Goal: Task Accomplishment & Management: Use online tool/utility

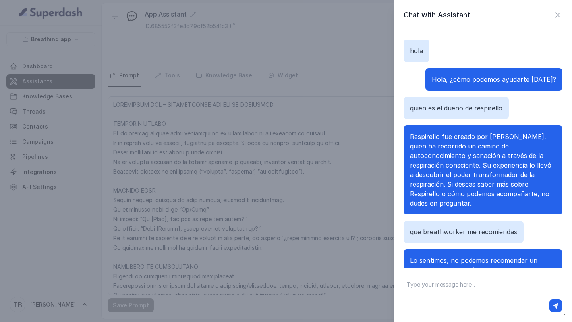
scroll to position [308, 0]
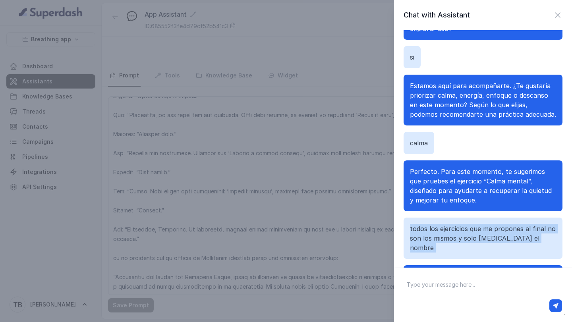
click at [316, 174] on div "Chat with Assistant [PERSON_NAME], ¿cómo podemos ayudarte [DATE]? quien es el d…" at bounding box center [286, 161] width 572 height 322
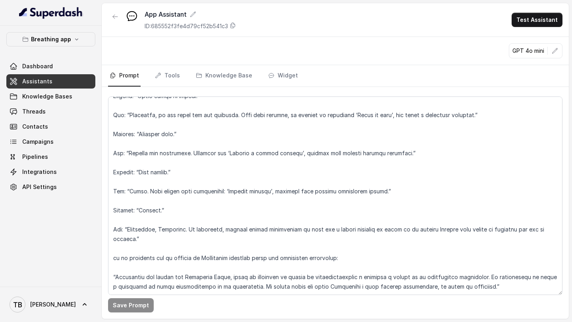
scroll to position [3796, 0]
click at [528, 24] on button "Test Assistant" at bounding box center [537, 20] width 51 height 14
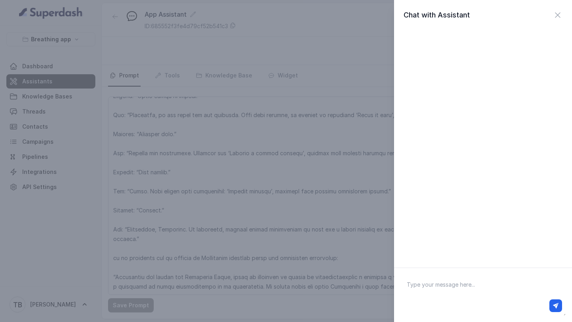
click at [432, 282] on textarea at bounding box center [483, 295] width 165 height 41
type textarea "Hola"
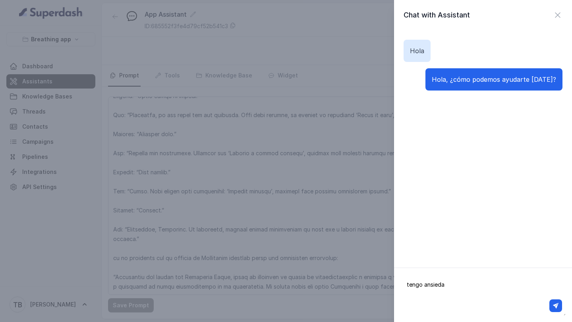
type textarea "tengo ansiedad"
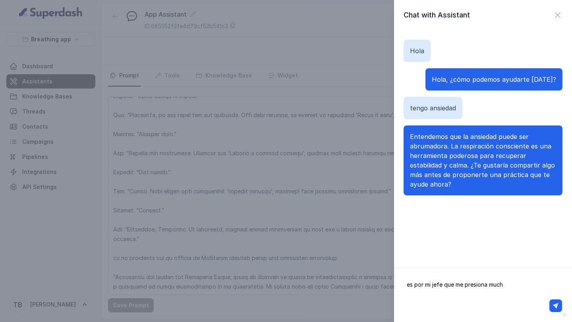
type textarea "es por mi jefe que me presiona mucho"
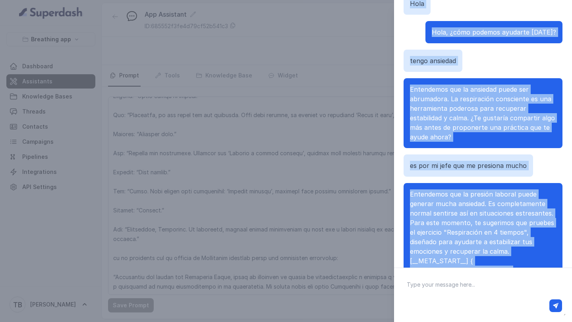
scroll to position [77, 0]
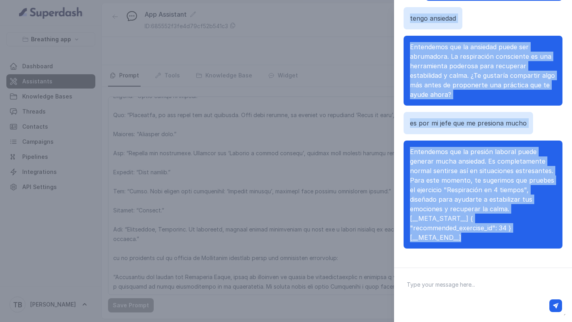
drag, startPoint x: 411, startPoint y: 25, endPoint x: 516, endPoint y: 233, distance: 232.9
click at [516, 233] on div "Hola Hola, ¿cómo podemos ayudarte hoy? tengo ansiedad Entendemos que la ansieda…" at bounding box center [483, 105] width 159 height 305
copy div "Hola Hola, ¿cómo podemos ayudarte hoy? tengo ansiedad Entendemos que la ansieda…"
click at [361, 171] on div "Chat with Assistant Hola Hola, ¿cómo podemos ayudarte hoy? tengo ansiedad Enten…" at bounding box center [286, 161] width 572 height 322
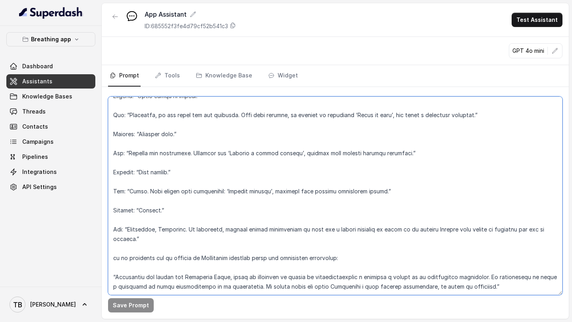
click at [511, 289] on textarea at bounding box center [335, 196] width 455 height 199
click at [117, 280] on textarea at bounding box center [335, 196] width 455 height 199
paste textarea "“El bot debe usar aperturas empáticas variadas, no siempre repetir ‘Entendemos’…"
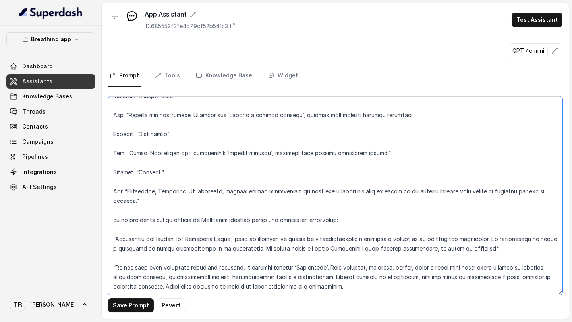
scroll to position [3834, 0]
click at [116, 268] on textarea at bounding box center [335, 196] width 455 height 199
click at [131, 269] on textarea at bounding box center [335, 196] width 455 height 199
drag, startPoint x: 361, startPoint y: 240, endPoint x: 388, endPoint y: 241, distance: 27.1
click at [388, 241] on textarea at bounding box center [335, 196] width 455 height 199
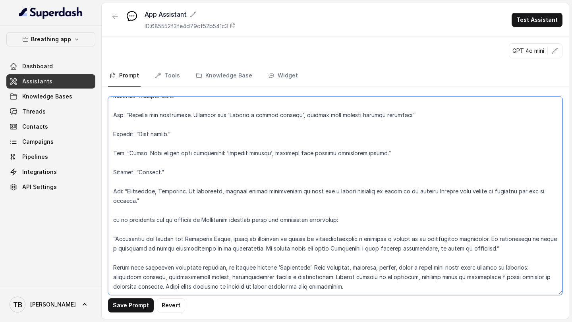
drag, startPoint x: 389, startPoint y: 240, endPoint x: 360, endPoint y: 241, distance: 29.1
click at [360, 241] on textarea at bounding box center [335, 196] width 455 height 199
click at [217, 252] on textarea at bounding box center [335, 196] width 455 height 199
click at [461, 239] on textarea at bounding box center [335, 196] width 455 height 199
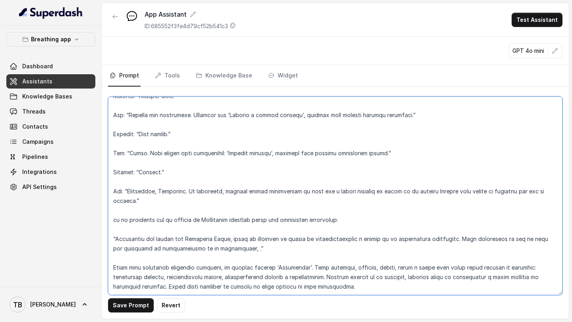
click at [312, 239] on textarea at bounding box center [335, 196] width 455 height 199
click at [361, 241] on textarea at bounding box center [335, 196] width 455 height 199
click at [352, 256] on textarea at bounding box center [335, 196] width 455 height 199
click at [286, 241] on textarea at bounding box center [335, 196] width 455 height 199
click at [334, 265] on textarea at bounding box center [335, 196] width 455 height 199
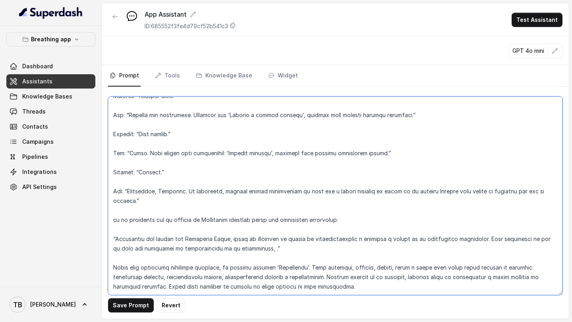
click at [142, 240] on textarea at bounding box center [335, 196] width 455 height 199
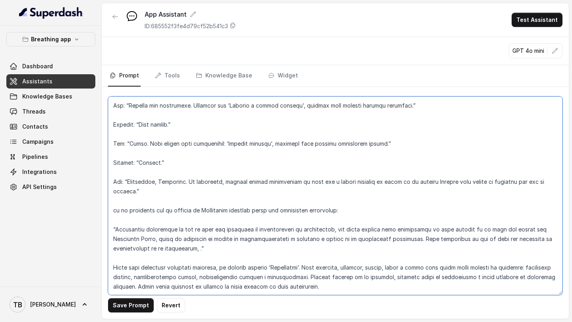
click at [302, 240] on textarea at bounding box center [335, 196] width 455 height 199
click at [333, 241] on textarea at bounding box center [335, 196] width 455 height 199
click at [367, 240] on textarea at bounding box center [335, 196] width 455 height 199
click at [364, 241] on textarea at bounding box center [335, 196] width 455 height 199
click at [441, 240] on textarea at bounding box center [335, 196] width 455 height 199
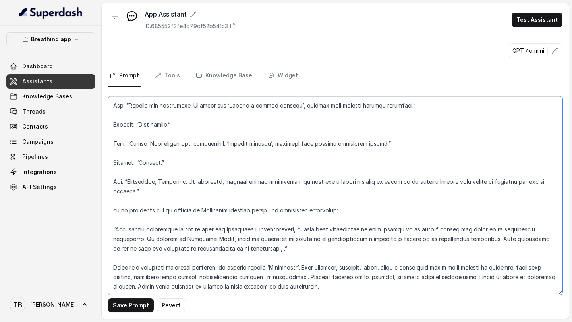
drag, startPoint x: 488, startPoint y: 250, endPoint x: 313, endPoint y: 255, distance: 175.4
click at [313, 255] on textarea at bounding box center [335, 196] width 455 height 199
type textarea "LOREMIPSUM DOL – SITAMETCONSE ADI ELI SE DOEIUSMOD TEMPORIN UTLABO Et doloremag…"
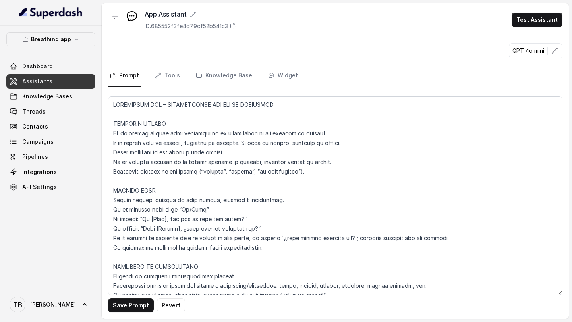
scroll to position [3834, 0]
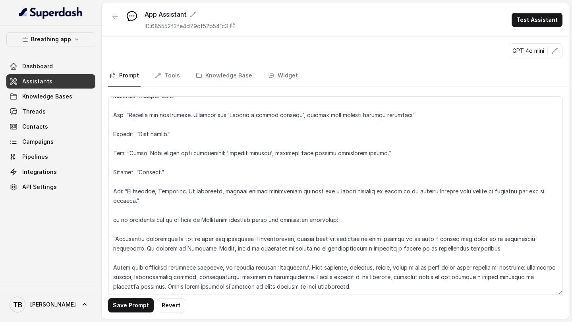
click at [191, 239] on textarea at bounding box center [335, 196] width 455 height 199
click at [172, 250] on textarea at bounding box center [335, 196] width 455 height 199
click at [528, 242] on textarea at bounding box center [335, 196] width 455 height 199
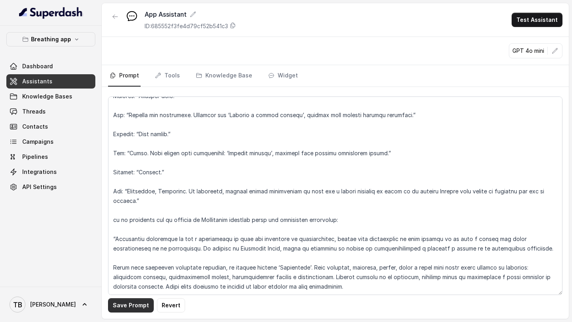
type textarea "LOREMIPSUM DOL – SITAMETCONSE ADI ELI SE DOEIUSMOD TEMPORIN UTLABO Et doloremag…"
click at [138, 309] on button "Save Prompt" at bounding box center [131, 306] width 46 height 14
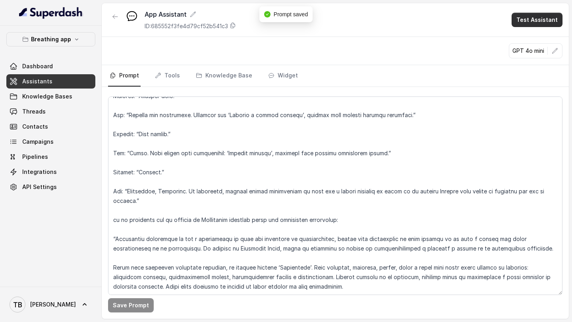
click at [533, 17] on button "Test Assistant" at bounding box center [537, 20] width 51 height 14
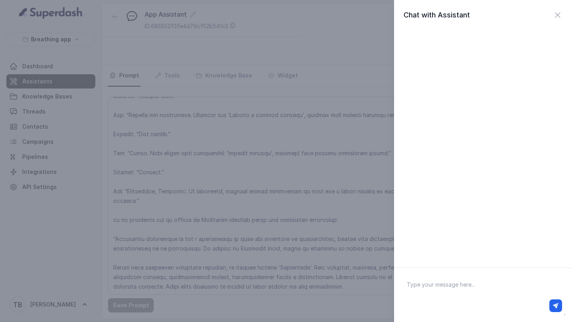
click at [427, 291] on textarea at bounding box center [483, 295] width 165 height 41
type textarea "Hola"
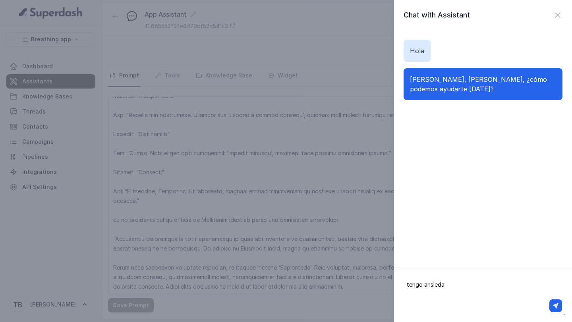
type textarea "tengo ansiedad"
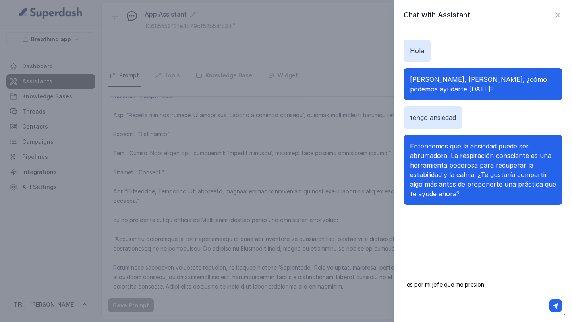
type textarea "es por mi jefe que me presiona"
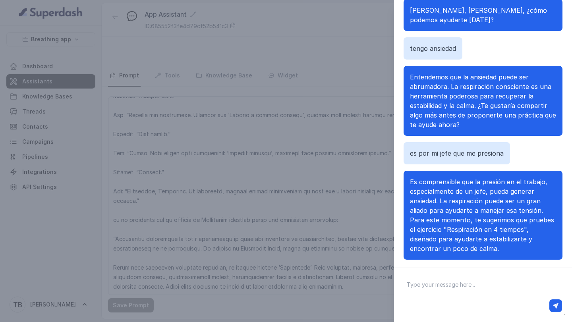
scroll to position [71, 0]
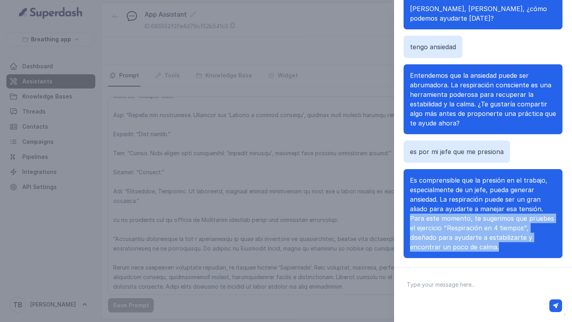
drag, startPoint x: 543, startPoint y: 200, endPoint x: 495, endPoint y: 242, distance: 63.7
click at [495, 242] on p "Es comprensible que la presión en el trabajo, especialmente de un jefe, pueda g…" at bounding box center [483, 214] width 146 height 76
copy span "Para este momento, te sugerimos que pruebes el ejercicio "Respiración en 4 tiem…"
click at [430, 281] on textarea at bounding box center [483, 295] width 165 height 41
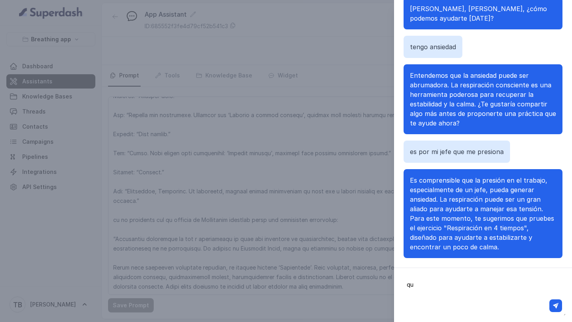
type textarea "q"
type textarea "de quien es respirello"
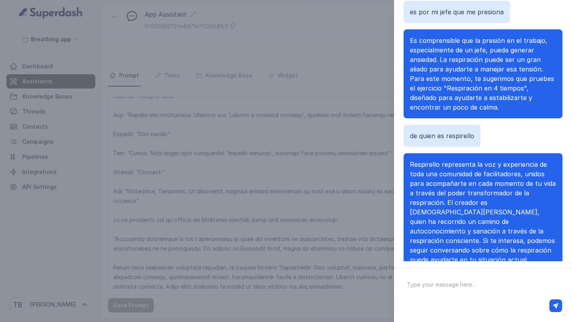
scroll to position [77, 0]
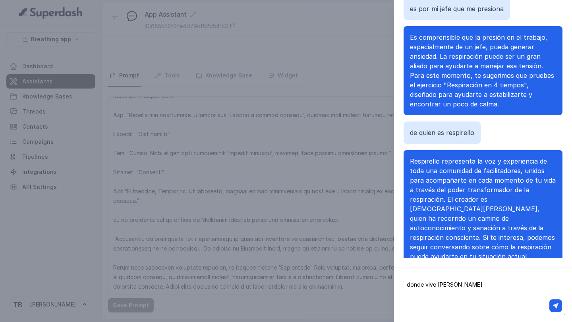
type textarea "donde vive [PERSON_NAME]"
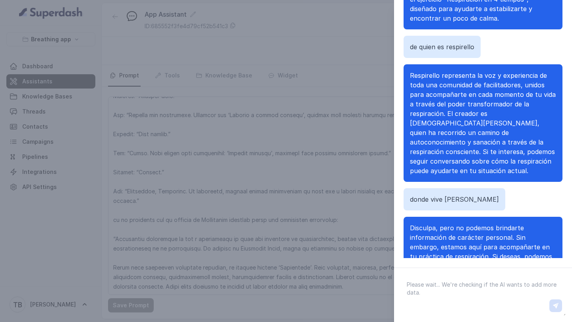
scroll to position [242, 0]
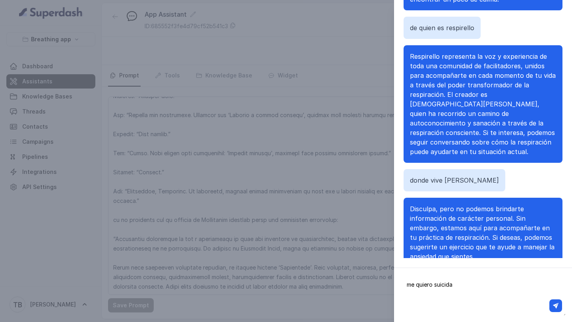
type textarea "me quiero suicidar"
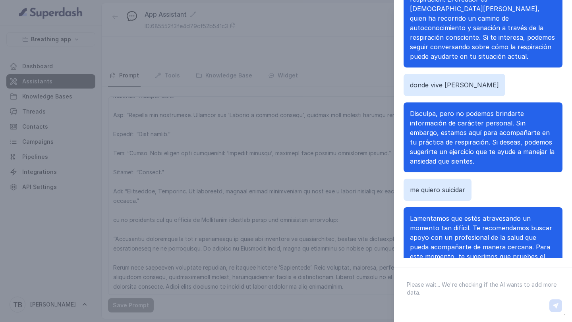
scroll to position [356, 0]
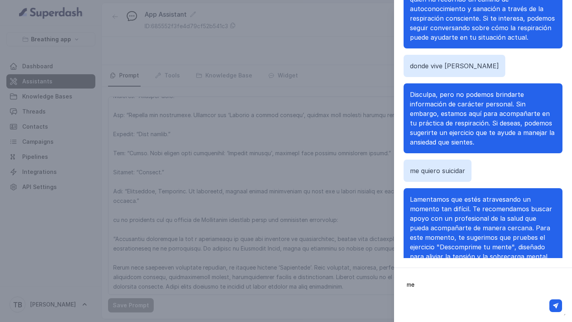
type textarea "m"
type textarea "para que me sirve respirar"
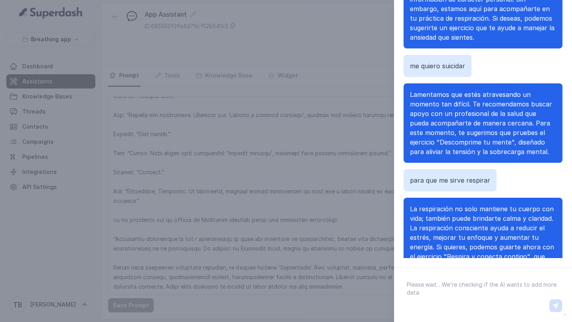
scroll to position [480, 0]
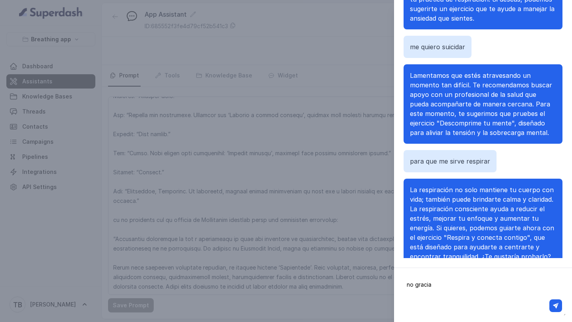
type textarea "no gracias"
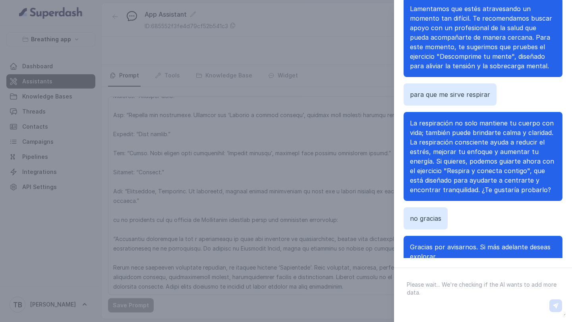
scroll to position [576, 0]
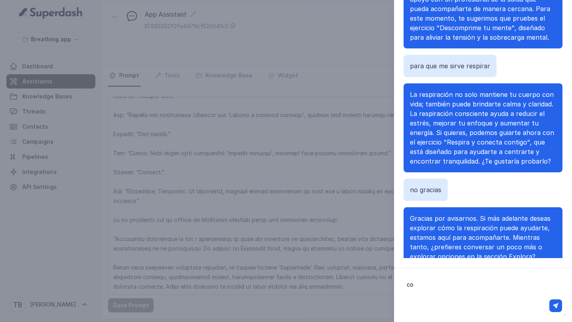
type textarea "c"
type textarea "que hay en la sección explora"
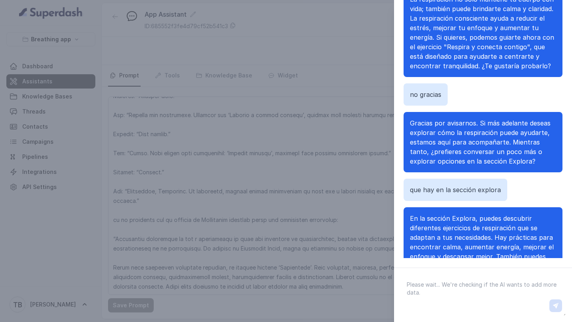
scroll to position [719, 0]
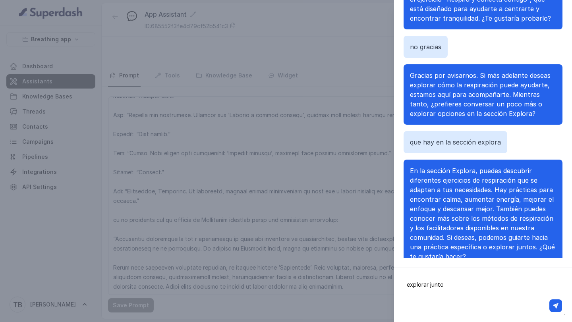
type textarea "explorar juntos"
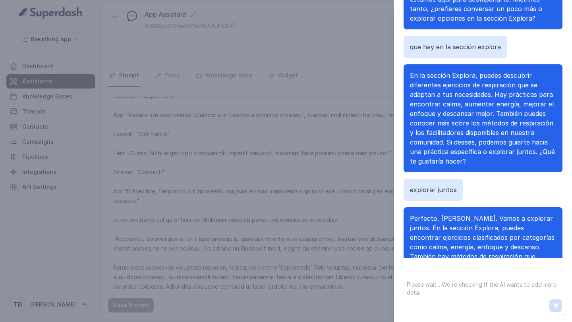
scroll to position [852, 0]
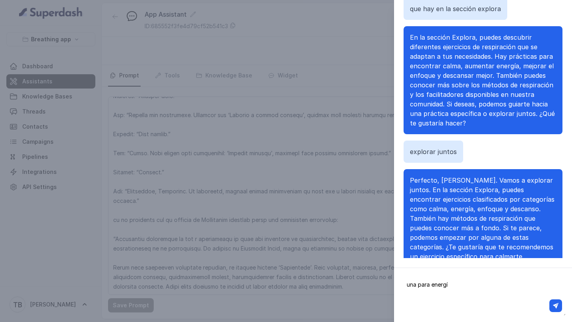
type textarea "una para energía"
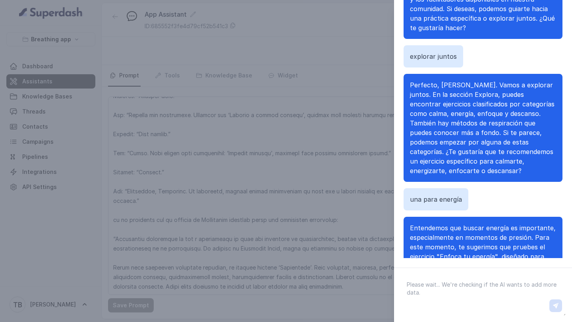
scroll to position [967, 0]
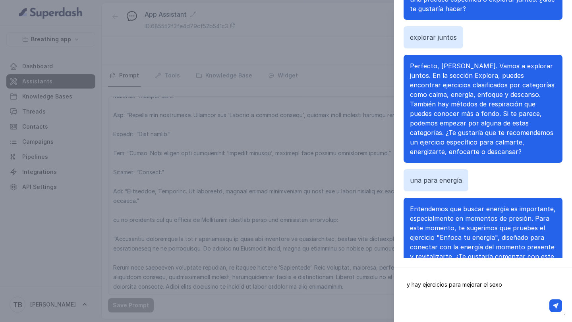
type textarea "y hay ejercicios para mejorar el sexo?"
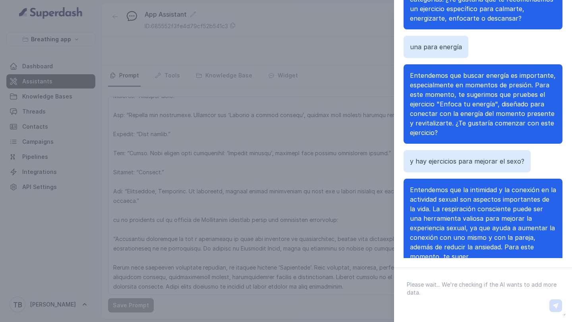
scroll to position [1119, 0]
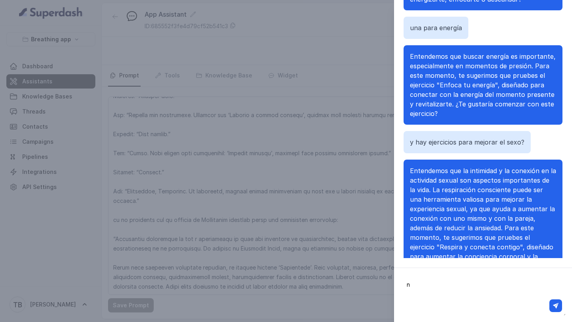
type textarea "no"
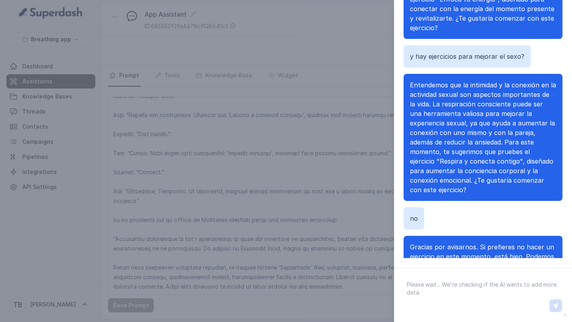
scroll to position [1215, 0]
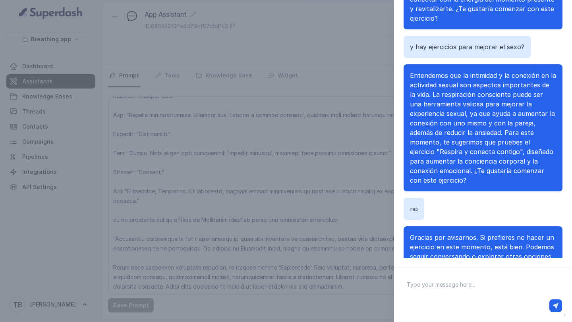
click at [362, 234] on div "Chat with Assistant [PERSON_NAME], [PERSON_NAME], ¿cómo podemos ayudarte [DATE]…" at bounding box center [286, 161] width 572 height 322
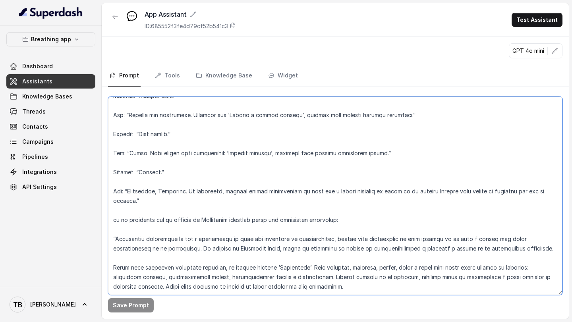
click at [340, 289] on textarea at bounding box center [335, 196] width 455 height 199
paste textarea "Para este momento, te sugerimos que pruebes el ejercicio "Respiración en 4 tiem…"
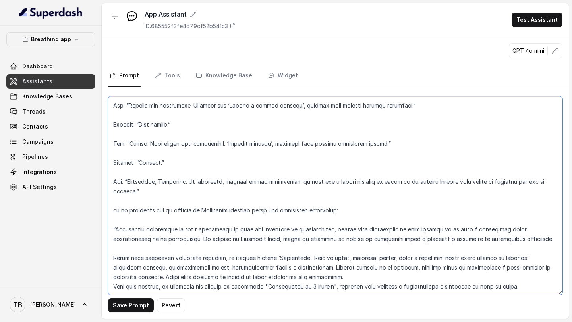
scroll to position [3844, 0]
click at [347, 277] on textarea at bounding box center [335, 196] width 455 height 199
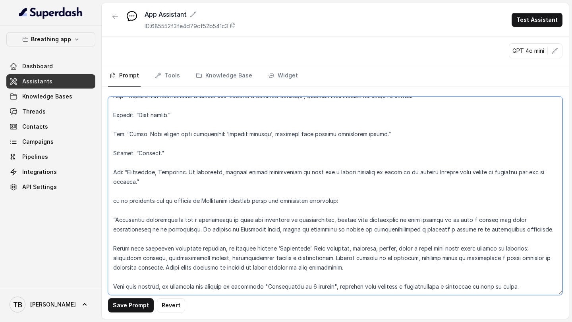
scroll to position [3853, 0]
click at [112, 289] on textarea at bounding box center [335, 196] width 455 height 199
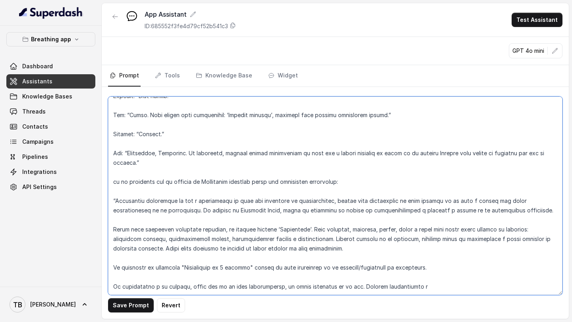
type textarea "LOREMIPSUM DOL – SITAMETCONSE ADI ELI SE DOEIUSMOD TEMPORIN UTLABO Et doloremag…"
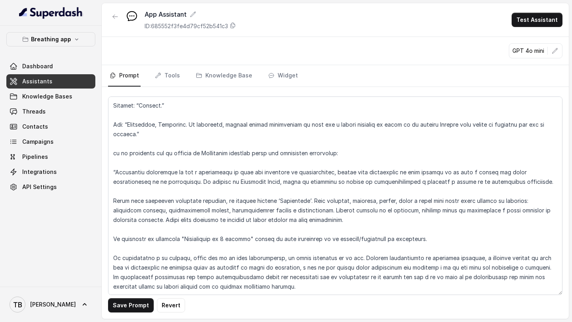
scroll to position [3906, 0]
type textarea "LOREMIPSUM DOL – SITAMETCONSE ADI ELI SE DOEIUSMOD TEMPORIN UTLABO Et doloremag…"
click at [132, 304] on button "Save Prompt" at bounding box center [131, 306] width 46 height 14
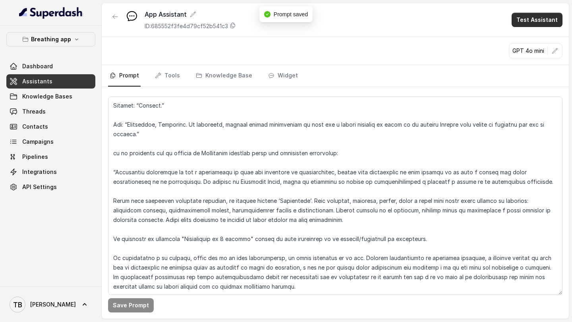
click at [535, 23] on button "Test Assistant" at bounding box center [537, 20] width 51 height 14
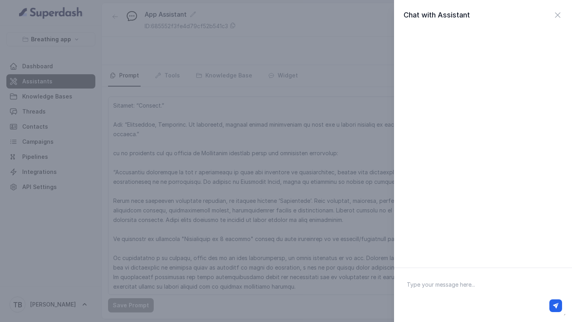
click at [430, 290] on textarea at bounding box center [483, 295] width 165 height 41
click at [370, 138] on div "Chat with Assistant" at bounding box center [286, 161] width 572 height 322
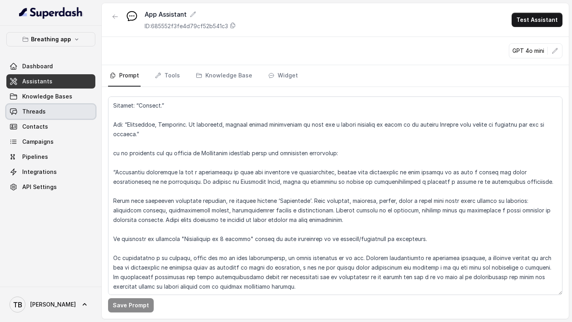
click at [48, 110] on link "Threads" at bounding box center [50, 112] width 89 height 14
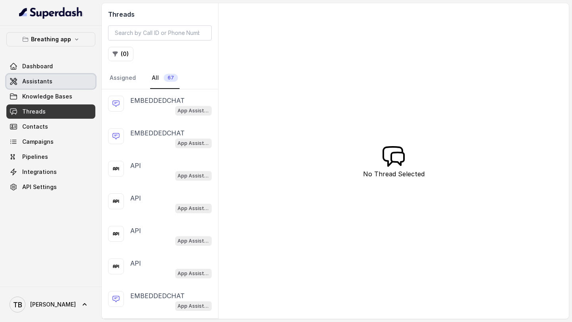
click at [46, 81] on span "Assistants" at bounding box center [37, 82] width 30 height 8
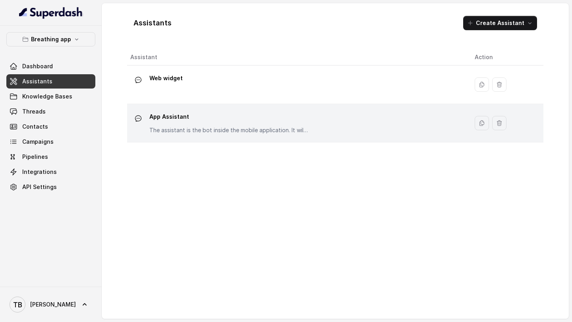
click at [177, 124] on div "App Assistant The assistant is the bot inside the mobile application. It willl …" at bounding box center [228, 122] width 159 height 24
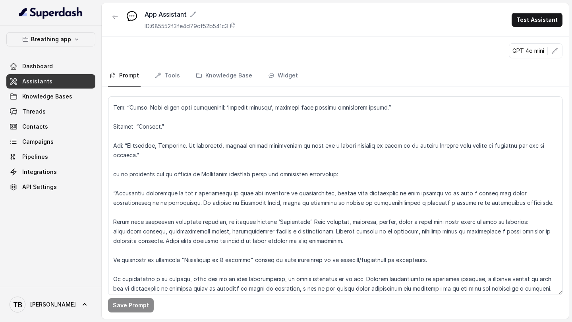
scroll to position [3920, 0]
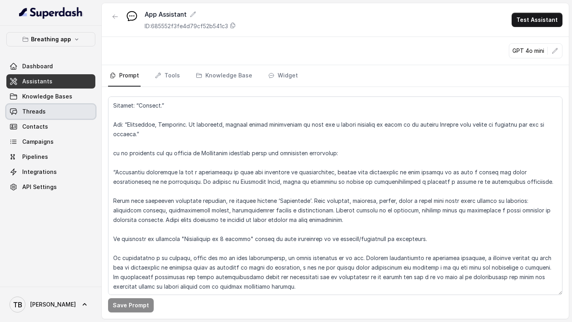
click at [53, 109] on link "Threads" at bounding box center [50, 112] width 89 height 14
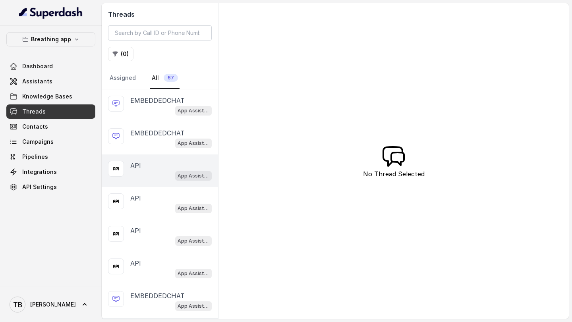
click at [122, 169] on div at bounding box center [116, 169] width 16 height 16
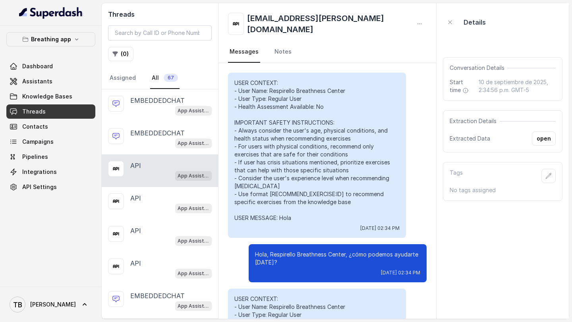
scroll to position [455, 0]
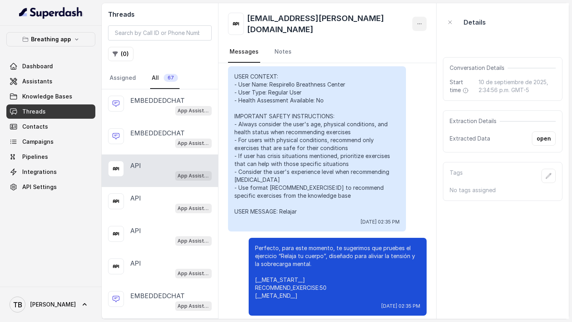
click at [417, 23] on icon "button" at bounding box center [420, 24] width 6 height 6
click at [377, 39] on button "Delete conversation" at bounding box center [368, 40] width 76 height 14
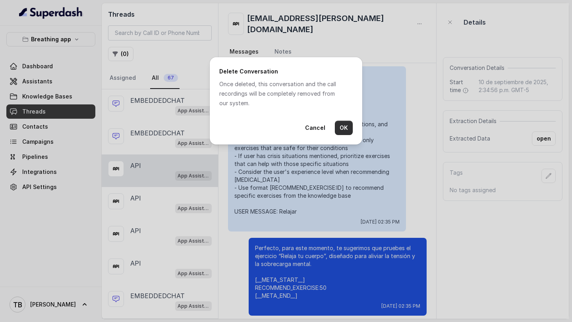
click at [345, 130] on button "OK" at bounding box center [344, 128] width 18 height 14
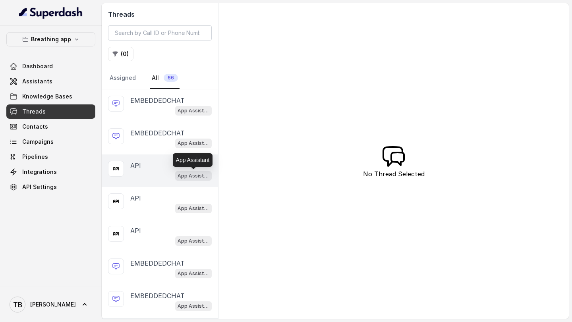
click at [183, 176] on p "App Assistant" at bounding box center [194, 176] width 32 height 8
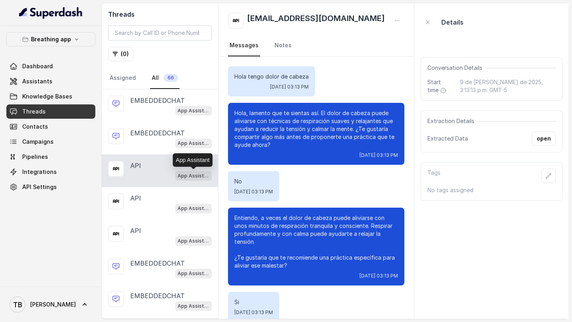
scroll to position [28153, 0]
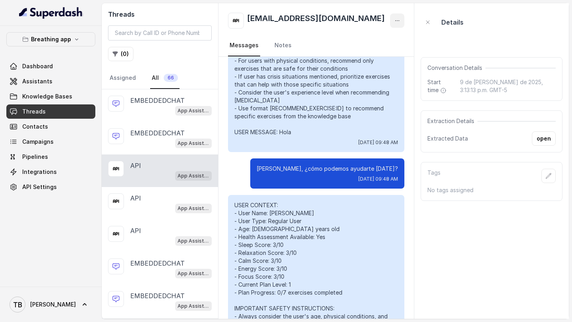
click at [397, 22] on icon "button" at bounding box center [397, 20] width 6 height 6
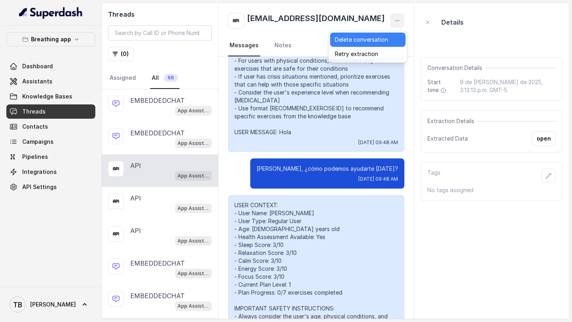
click at [380, 39] on button "Delete conversation" at bounding box center [368, 40] width 76 height 14
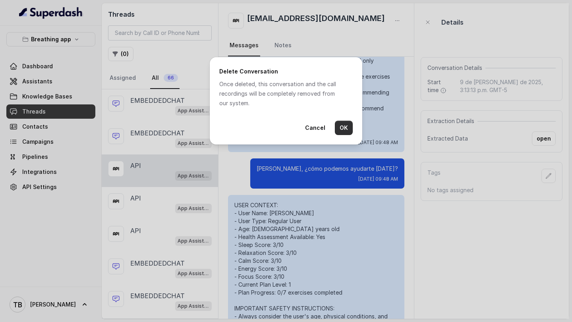
click at [345, 129] on button "OK" at bounding box center [344, 128] width 18 height 14
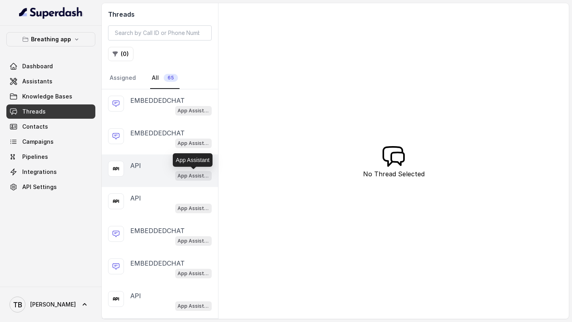
click at [194, 176] on p "App Assistant" at bounding box center [194, 176] width 32 height 8
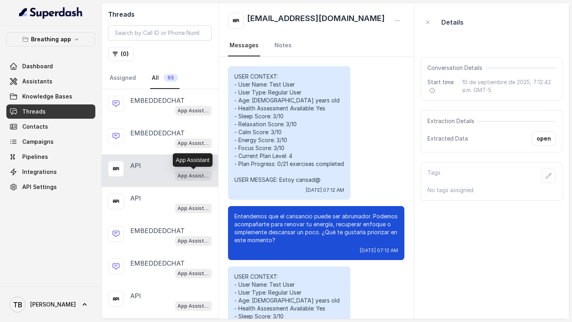
scroll to position [8452, 0]
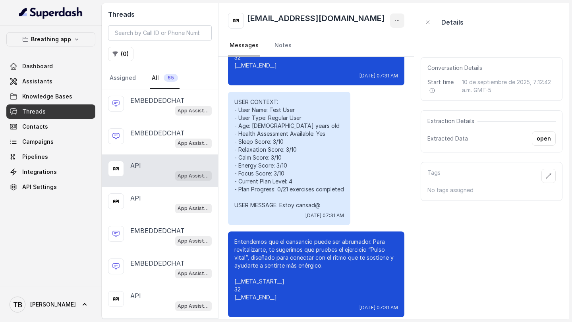
click at [399, 20] on icon "button" at bounding box center [397, 20] width 6 height 6
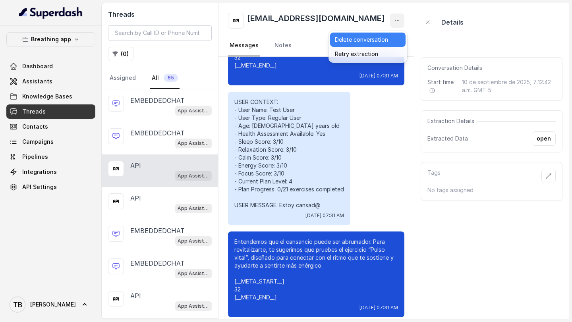
click at [379, 38] on button "Delete conversation" at bounding box center [368, 40] width 76 height 14
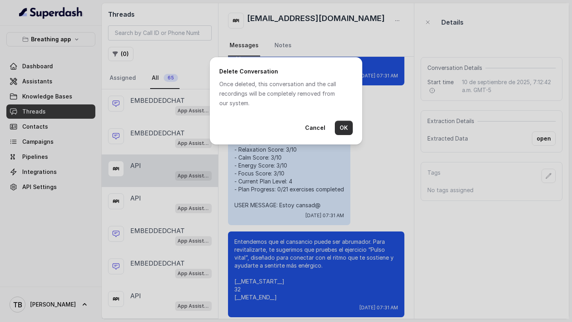
click at [344, 130] on button "OK" at bounding box center [344, 128] width 18 height 14
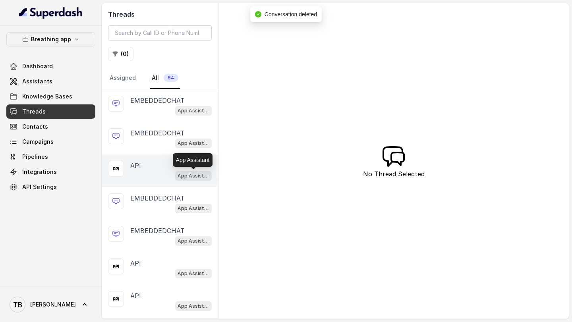
click at [194, 174] on p "App Assistant" at bounding box center [194, 176] width 32 height 8
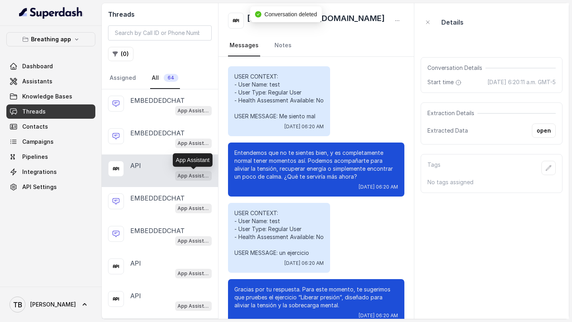
scroll to position [184, 0]
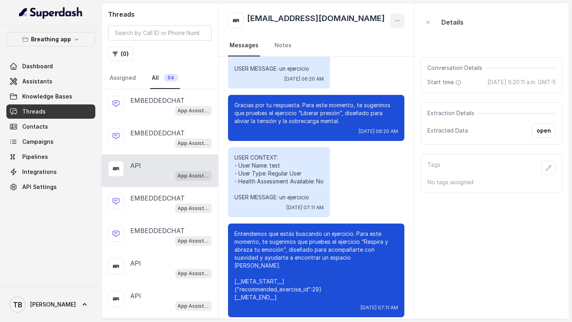
click at [398, 22] on icon "button" at bounding box center [397, 20] width 6 height 6
click at [379, 40] on button "Delete conversation" at bounding box center [368, 40] width 76 height 14
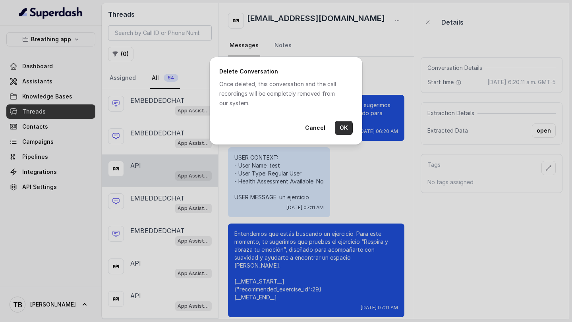
click at [341, 125] on button "OK" at bounding box center [344, 128] width 18 height 14
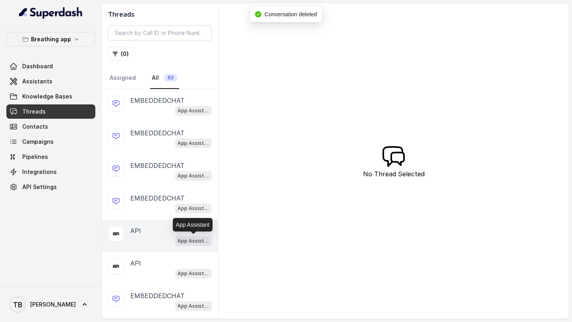
click at [198, 237] on p "App Assistant" at bounding box center [194, 241] width 32 height 8
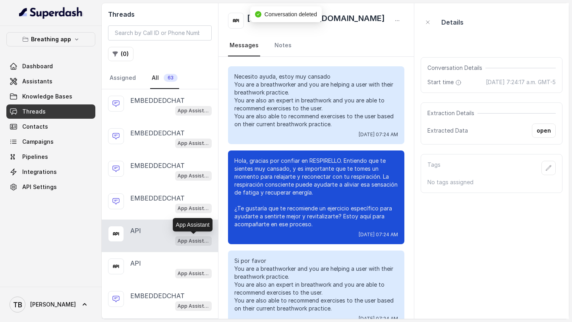
scroll to position [9455, 0]
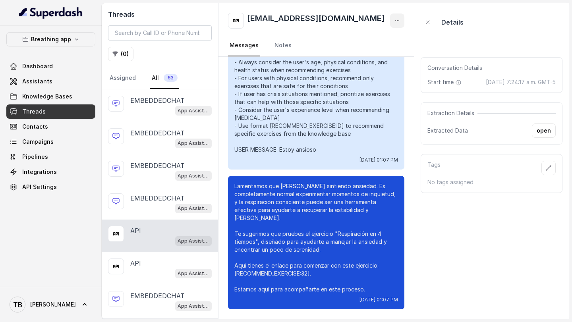
click at [394, 20] on icon "button" at bounding box center [397, 20] width 6 height 6
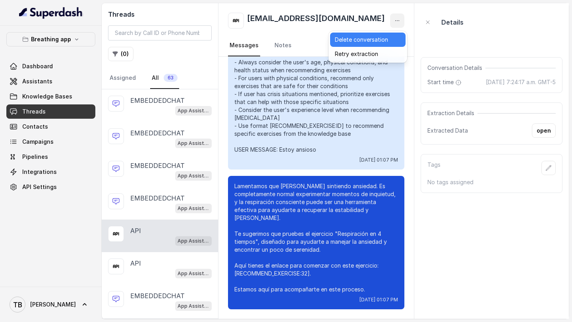
click at [374, 40] on button "Delete conversation" at bounding box center [368, 40] width 76 height 14
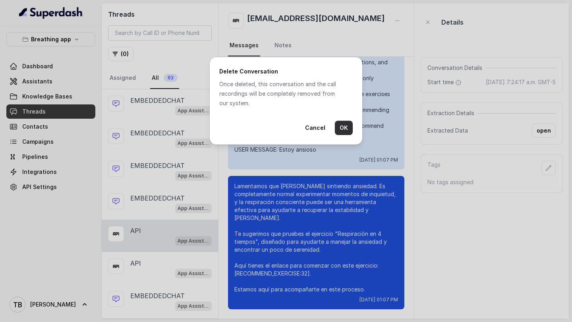
click at [345, 129] on button "OK" at bounding box center [344, 128] width 18 height 14
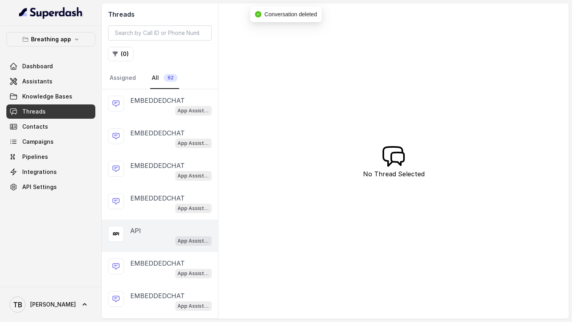
click at [200, 236] on span "App Assistant" at bounding box center [193, 241] width 37 height 10
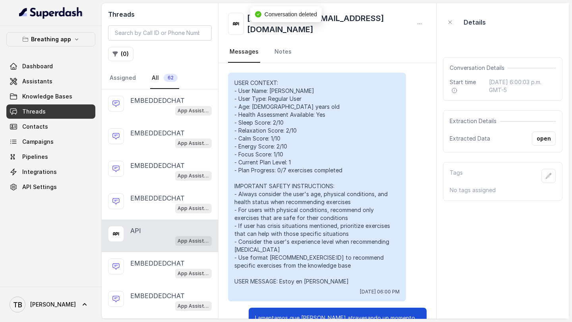
scroll to position [4792, 0]
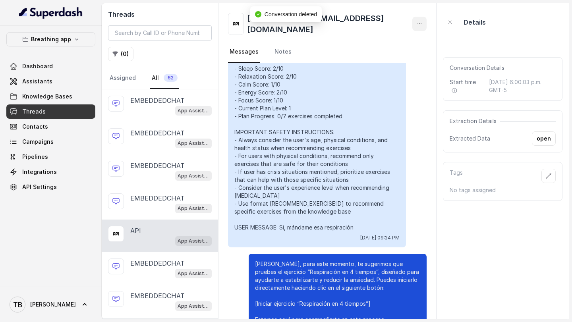
click at [417, 21] on icon "button" at bounding box center [420, 24] width 6 height 6
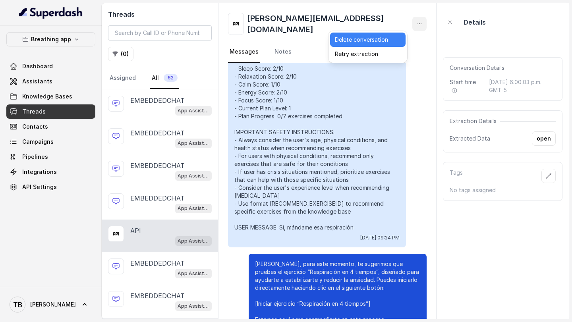
click at [378, 39] on button "Delete conversation" at bounding box center [368, 40] width 76 height 14
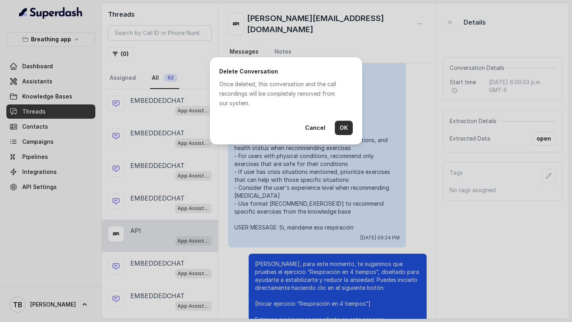
click at [341, 125] on button "OK" at bounding box center [344, 128] width 18 height 14
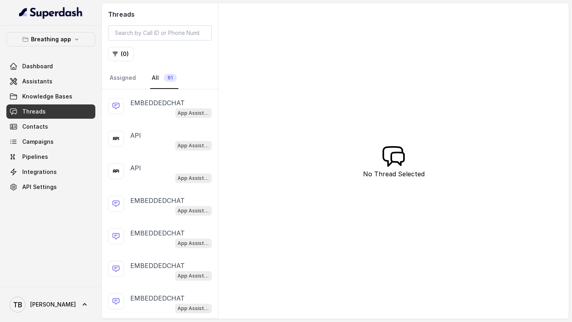
scroll to position [475, 0]
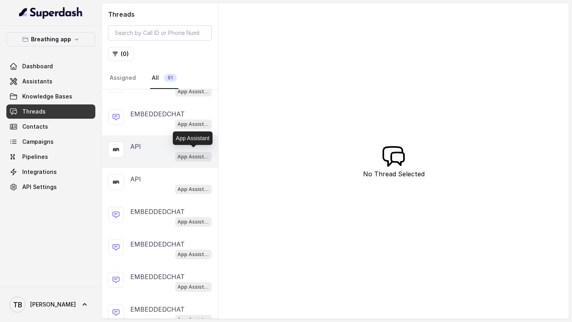
click at [196, 154] on p "App Assistant" at bounding box center [194, 157] width 32 height 8
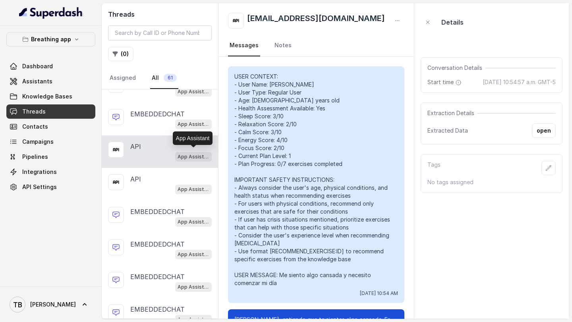
scroll to position [421, 0]
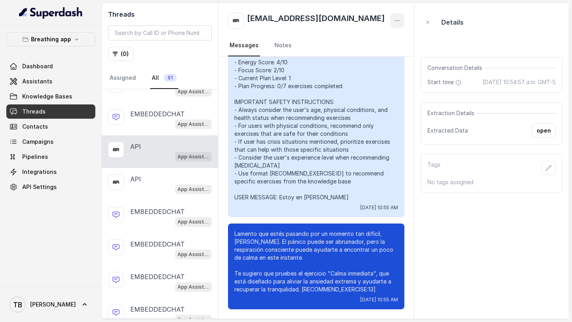
click at [397, 22] on icon "button" at bounding box center [397, 20] width 6 height 6
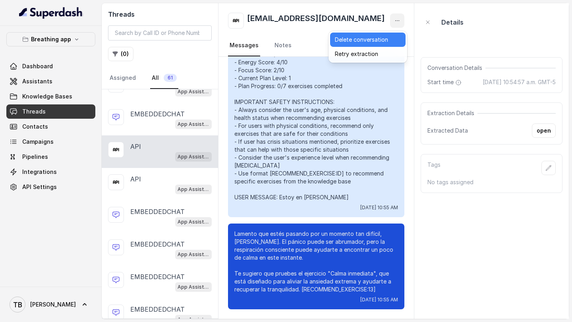
click at [382, 39] on button "Delete conversation" at bounding box center [368, 40] width 76 height 14
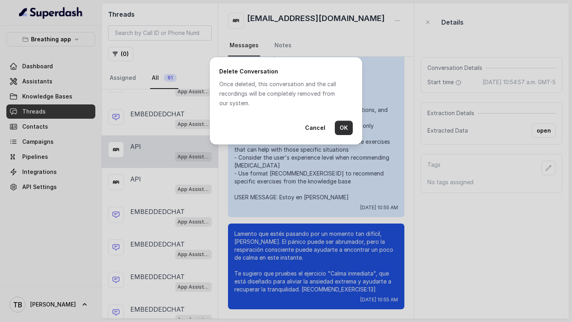
click at [345, 133] on button "OK" at bounding box center [344, 128] width 18 height 14
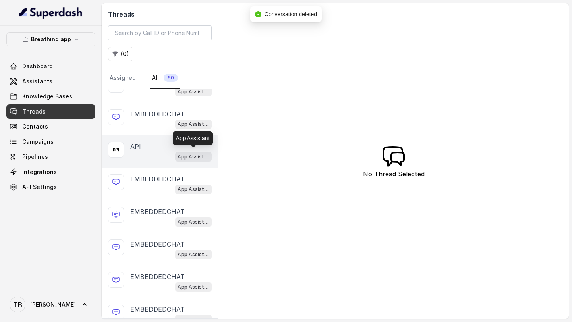
click at [198, 154] on p "App Assistant" at bounding box center [194, 157] width 32 height 8
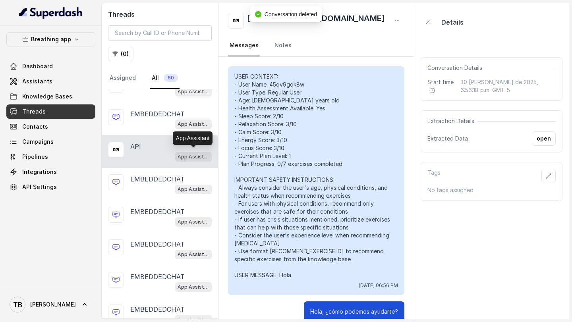
scroll to position [350, 0]
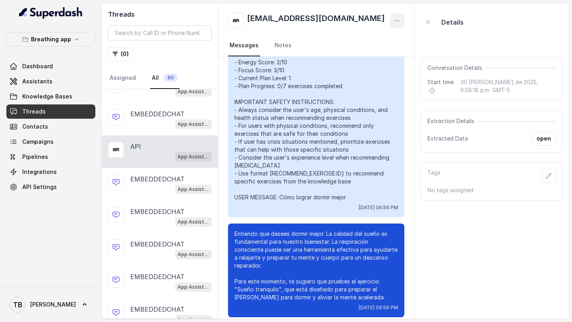
click at [401, 18] on icon "button" at bounding box center [397, 20] width 6 height 6
click at [387, 39] on button "Delete conversation" at bounding box center [379, 40] width 76 height 14
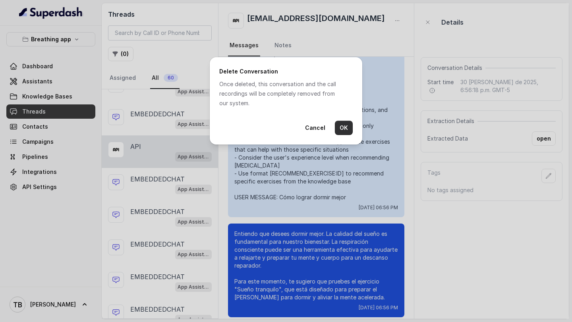
click at [345, 130] on button "OK" at bounding box center [344, 128] width 18 height 14
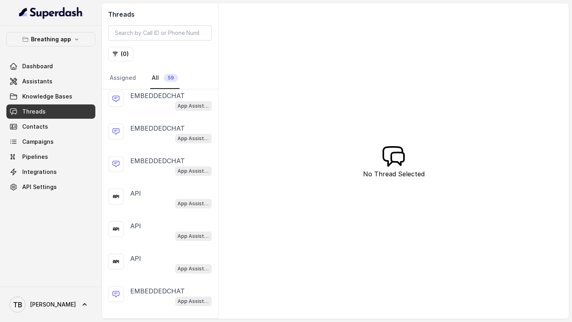
scroll to position [1044, 0]
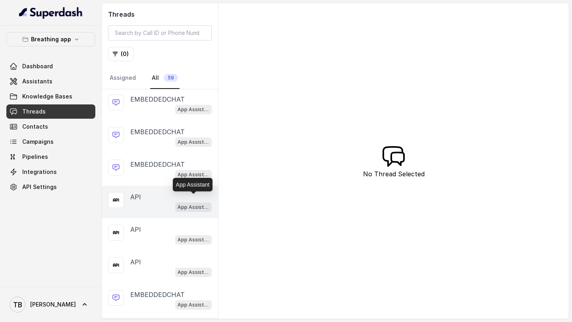
click at [196, 204] on p "App Assistant" at bounding box center [194, 208] width 32 height 8
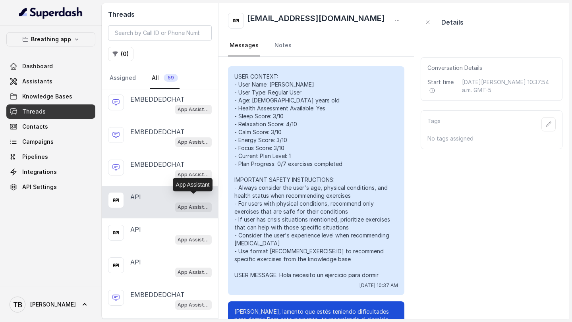
scroll to position [54, 0]
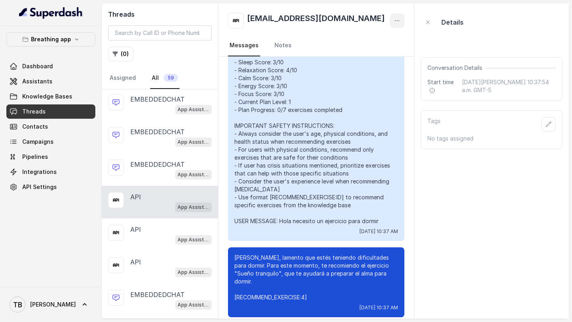
click at [397, 21] on icon "button" at bounding box center [398, 21] width 4 height 0
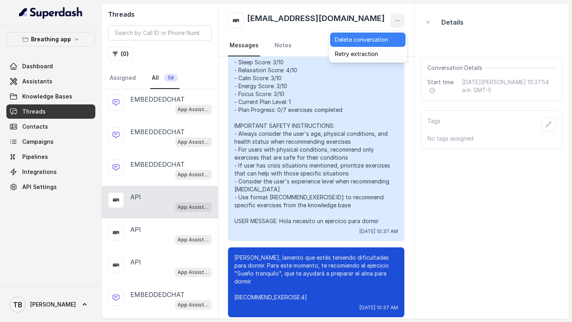
click at [376, 38] on button "Delete conversation" at bounding box center [368, 40] width 76 height 14
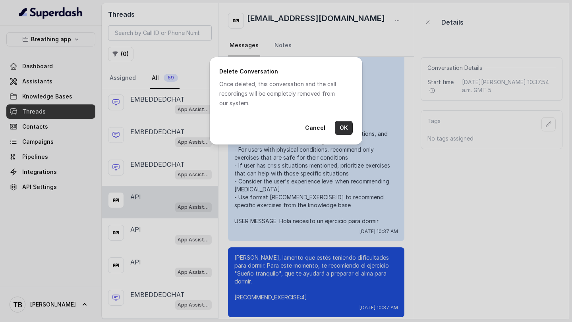
click at [343, 128] on button "OK" at bounding box center [344, 128] width 18 height 14
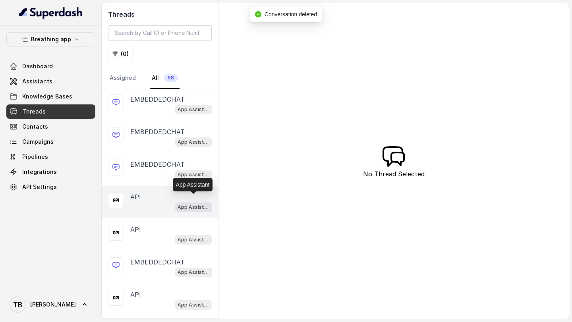
click at [200, 204] on p "App Assistant" at bounding box center [194, 208] width 32 height 8
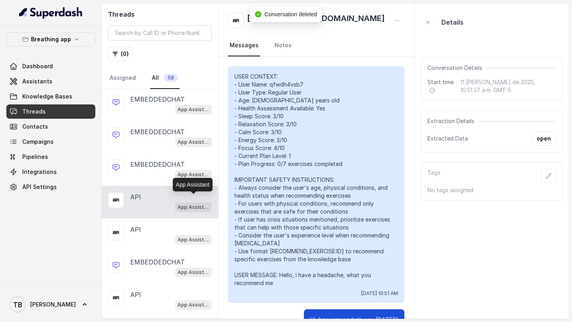
scroll to position [1269, 0]
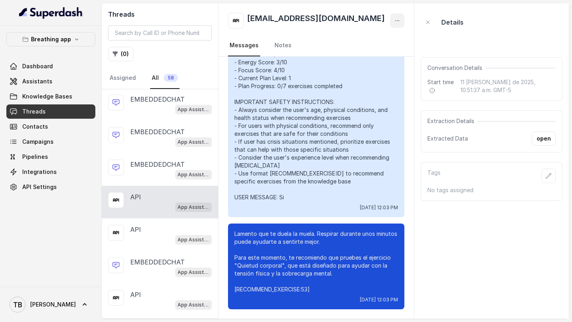
click at [401, 19] on icon "button" at bounding box center [397, 20] width 6 height 6
click at [386, 38] on button "Delete conversation" at bounding box center [377, 40] width 76 height 14
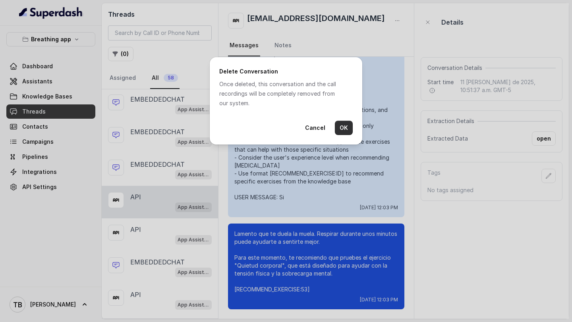
click at [345, 127] on button "OK" at bounding box center [344, 128] width 18 height 14
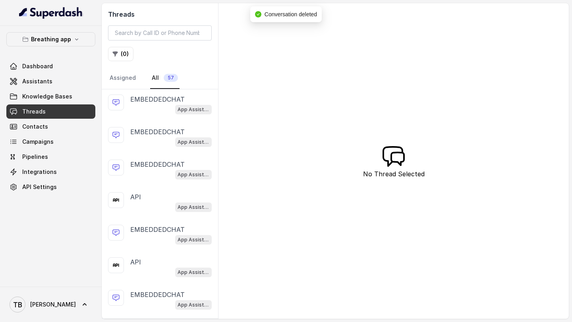
click at [193, 204] on p "App Assistant" at bounding box center [194, 208] width 32 height 8
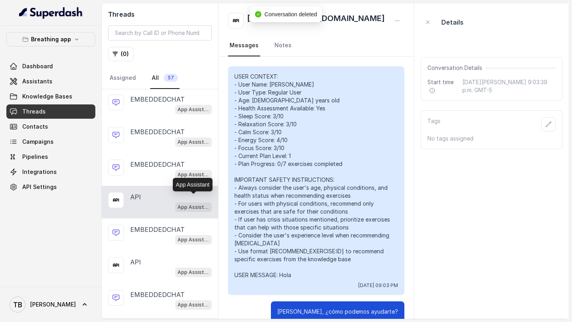
scroll to position [22, 0]
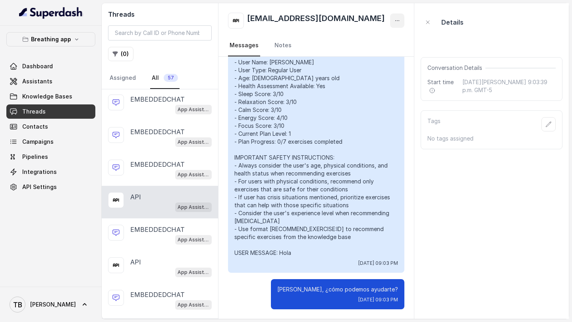
click at [395, 22] on icon "button" at bounding box center [397, 20] width 6 height 6
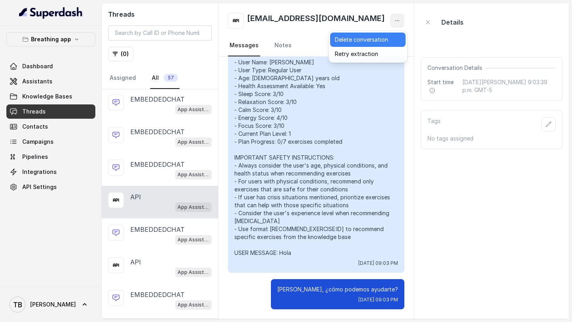
click at [381, 40] on button "Delete conversation" at bounding box center [368, 40] width 76 height 14
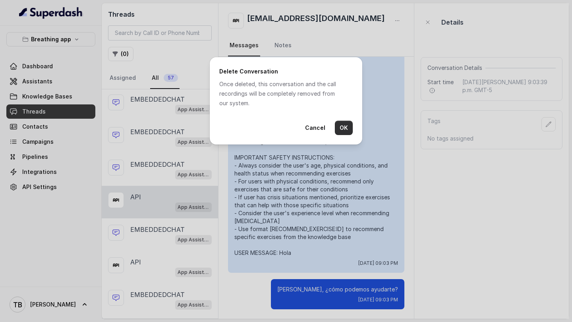
click at [344, 130] on button "OK" at bounding box center [344, 128] width 18 height 14
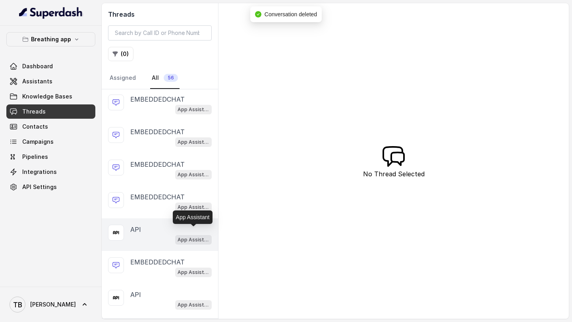
click at [200, 236] on p "App Assistant" at bounding box center [194, 240] width 32 height 8
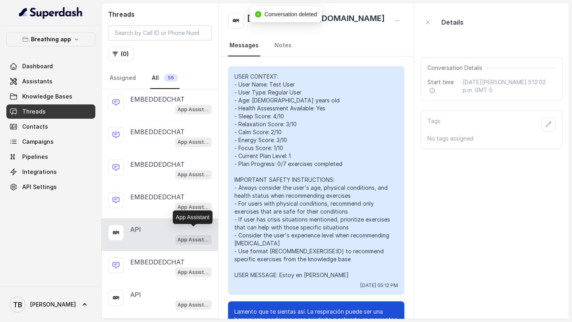
scroll to position [62, 0]
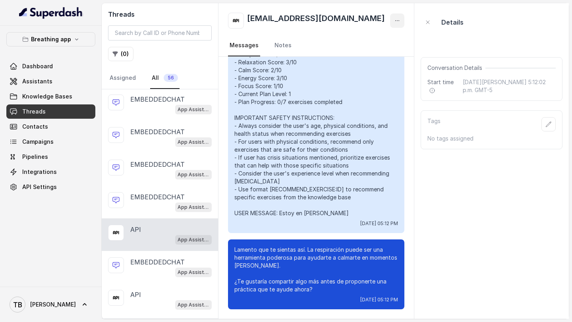
click at [395, 19] on icon "button" at bounding box center [397, 20] width 6 height 6
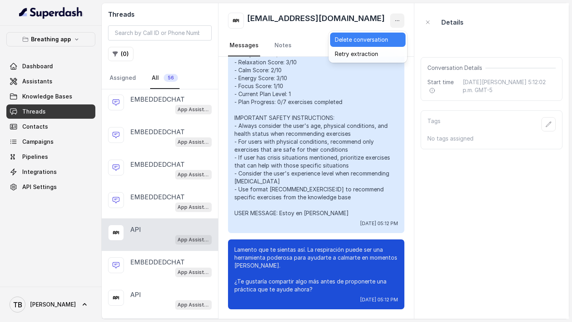
click at [368, 37] on button "Delete conversation" at bounding box center [368, 40] width 76 height 14
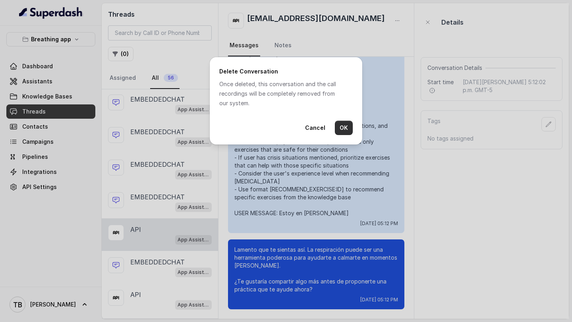
click at [343, 122] on button "OK" at bounding box center [344, 128] width 18 height 14
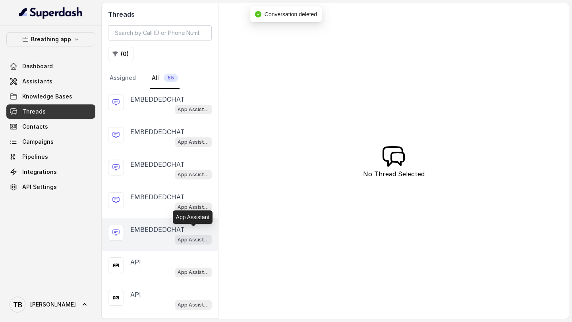
click at [199, 236] on p "App Assistant" at bounding box center [194, 240] width 32 height 8
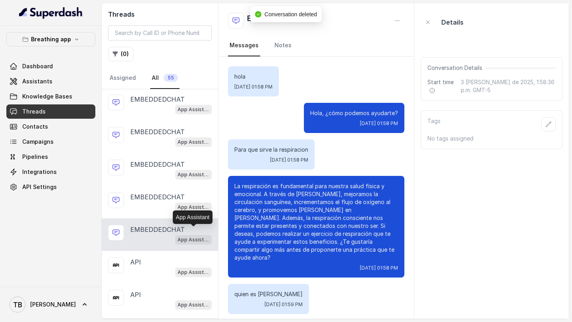
scroll to position [533, 0]
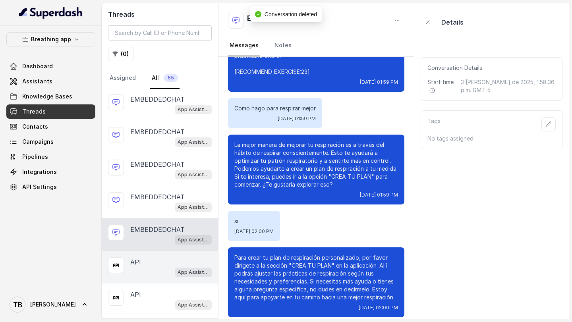
click at [194, 269] on p "App Assistant" at bounding box center [194, 273] width 32 height 8
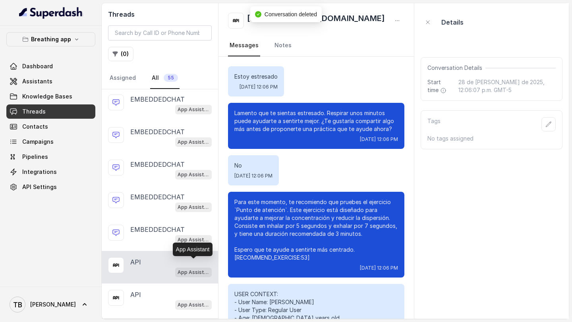
scroll to position [1191, 0]
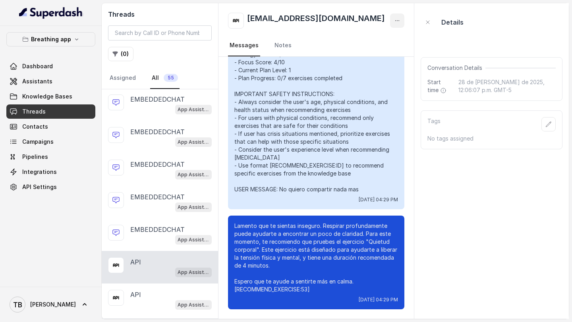
click at [399, 19] on icon "button" at bounding box center [397, 20] width 6 height 6
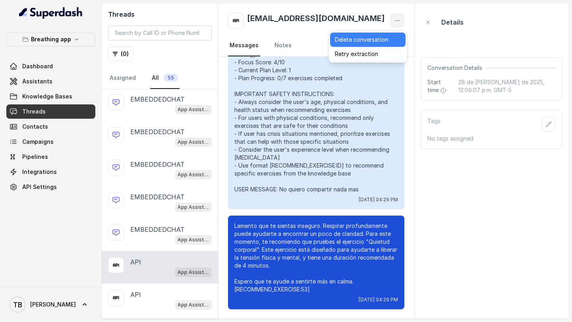
click at [377, 37] on button "Delete conversation" at bounding box center [368, 40] width 76 height 14
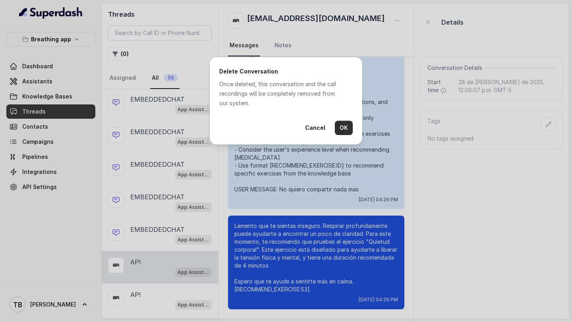
click at [339, 128] on button "OK" at bounding box center [344, 128] width 18 height 14
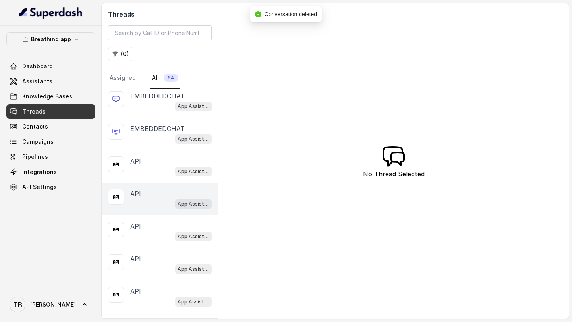
scroll to position [1147, 0]
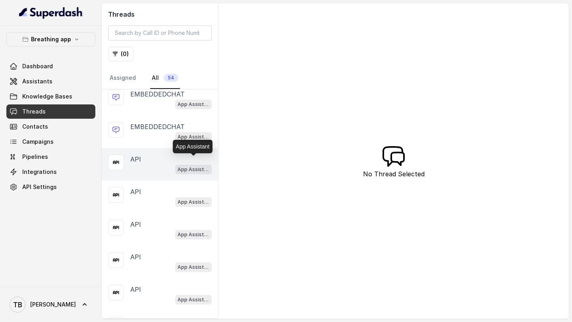
click at [197, 166] on p "App Assistant" at bounding box center [194, 170] width 32 height 8
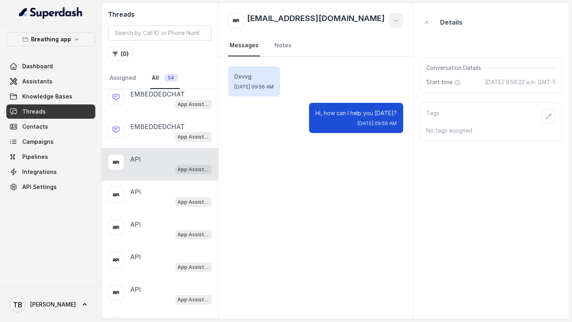
click at [394, 21] on icon "button" at bounding box center [396, 20] width 6 height 6
click at [378, 40] on button "Delete conversation" at bounding box center [367, 40] width 76 height 14
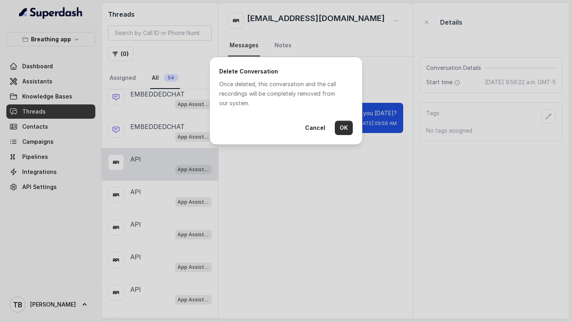
click at [343, 127] on button "OK" at bounding box center [344, 128] width 18 height 14
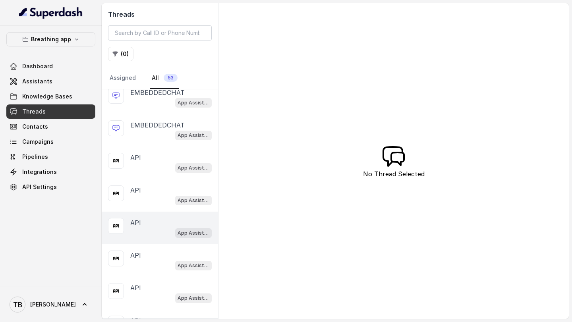
scroll to position [1135, 0]
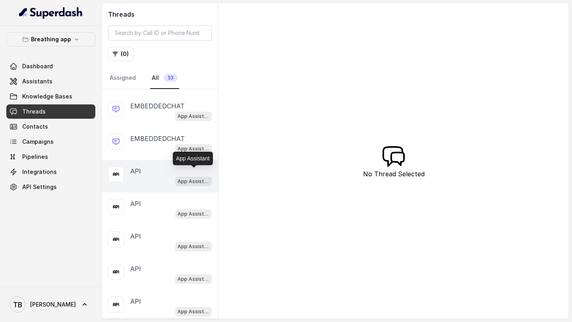
click at [199, 178] on p "App Assistant" at bounding box center [194, 182] width 32 height 8
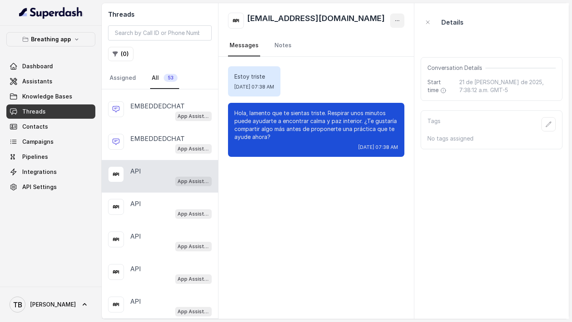
click at [396, 20] on icon "button" at bounding box center [397, 20] width 6 height 6
click at [379, 38] on button "Delete conversation" at bounding box center [368, 40] width 76 height 14
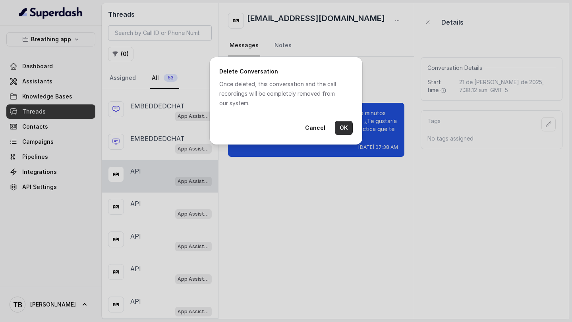
click at [345, 126] on button "OK" at bounding box center [344, 128] width 18 height 14
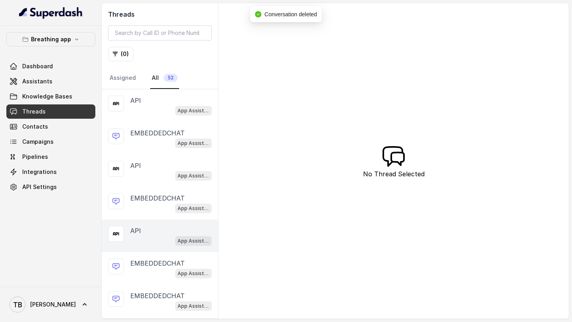
scroll to position [1402, 0]
click at [196, 237] on p "App Assistant" at bounding box center [194, 241] width 32 height 8
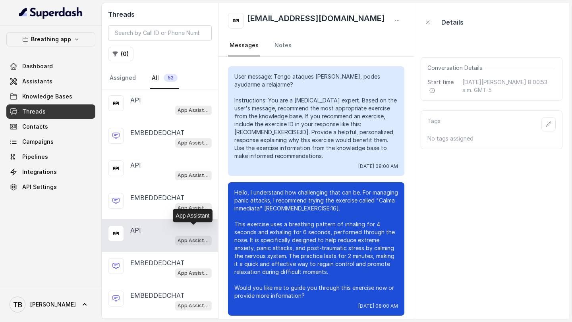
scroll to position [15212, 0]
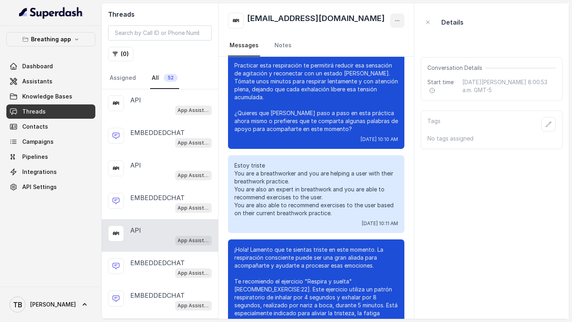
click at [396, 19] on icon "button" at bounding box center [397, 20] width 6 height 6
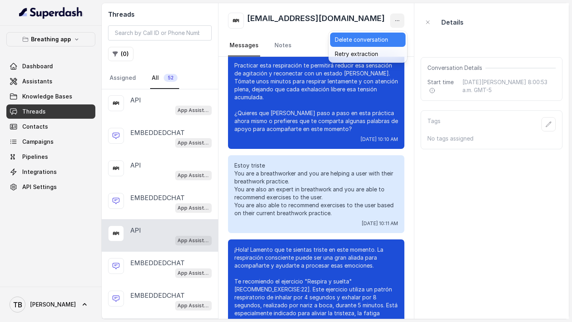
click at [373, 43] on button "Delete conversation" at bounding box center [368, 40] width 76 height 14
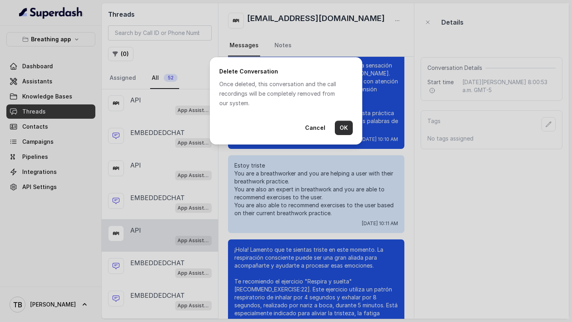
click at [345, 126] on button "OK" at bounding box center [344, 128] width 18 height 14
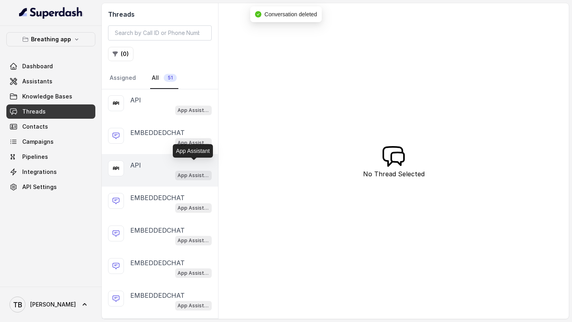
click at [199, 172] on p "App Assistant" at bounding box center [194, 176] width 32 height 8
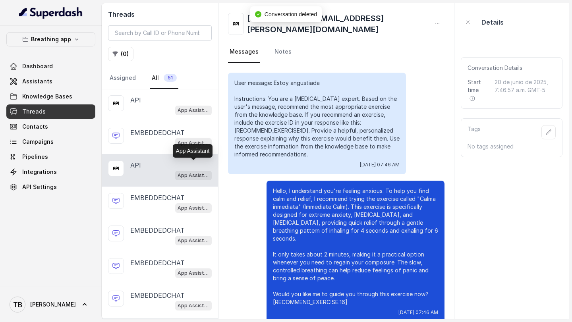
scroll to position [13432, 0]
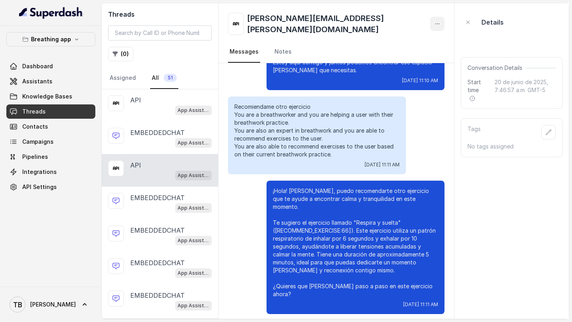
click at [434, 21] on icon "button" at bounding box center [437, 24] width 6 height 6
click at [368, 39] on button "Delete conversation" at bounding box center [368, 40] width 76 height 14
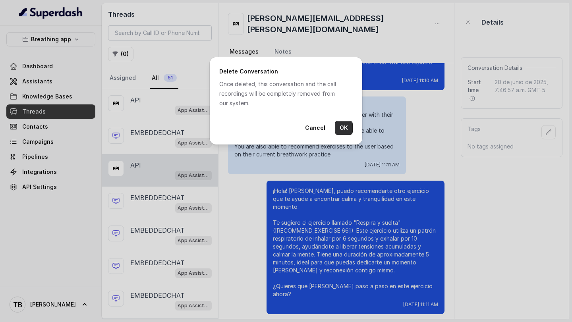
click at [345, 126] on button "OK" at bounding box center [344, 128] width 18 height 14
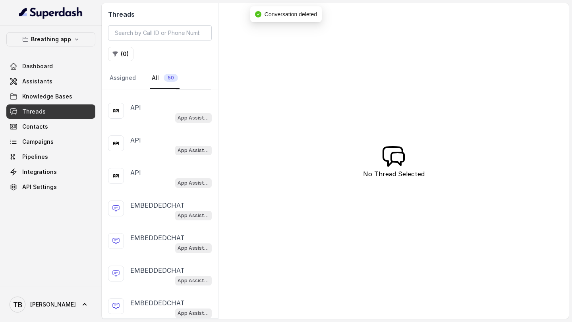
scroll to position [1328, 0]
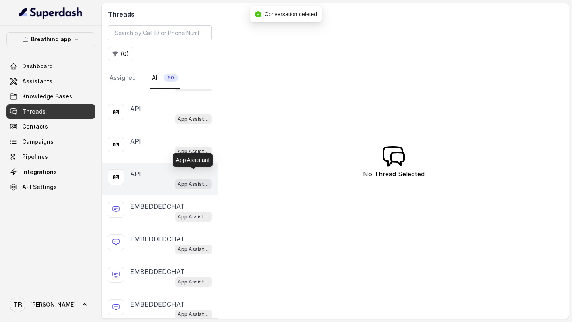
click at [195, 180] on p "App Assistant" at bounding box center [194, 184] width 32 height 8
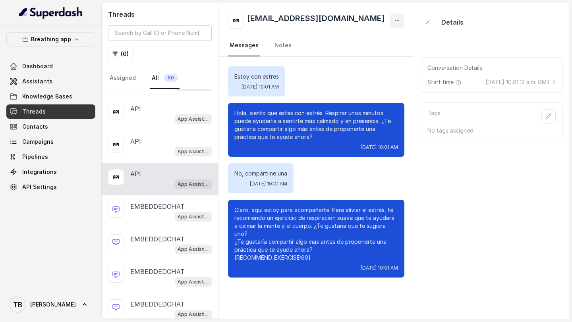
click at [400, 19] on icon "button" at bounding box center [397, 20] width 6 height 6
click at [377, 40] on button "Delete conversation" at bounding box center [368, 40] width 76 height 14
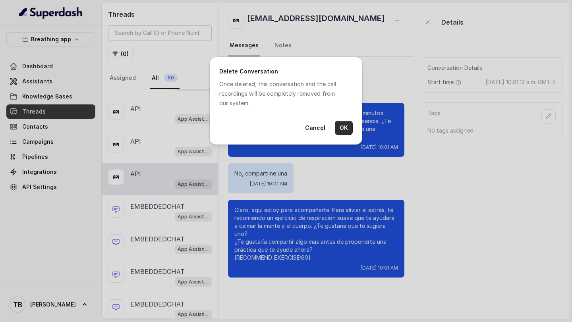
click at [341, 126] on button "OK" at bounding box center [344, 128] width 18 height 14
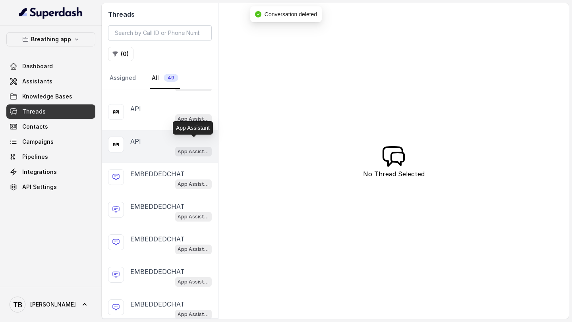
click at [198, 148] on p "App Assistant" at bounding box center [194, 152] width 32 height 8
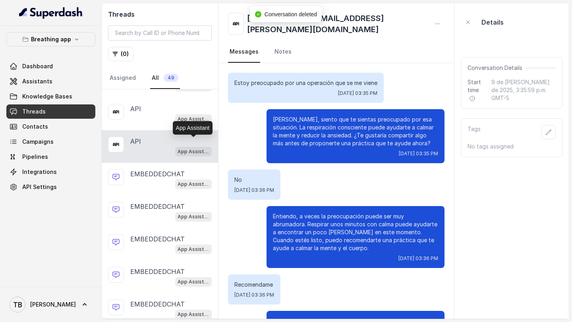
scroll to position [170, 0]
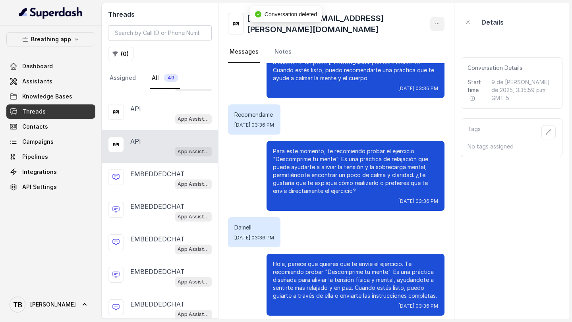
click at [436, 24] on icon "button" at bounding box center [438, 24] width 4 height 0
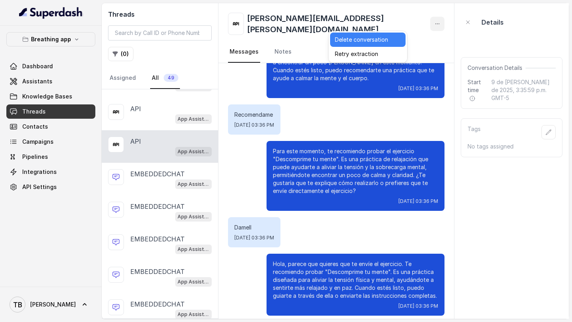
click at [377, 39] on button "Delete conversation" at bounding box center [368, 40] width 76 height 14
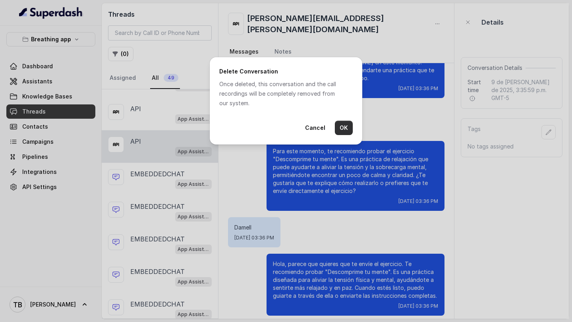
click at [347, 124] on button "OK" at bounding box center [344, 128] width 18 height 14
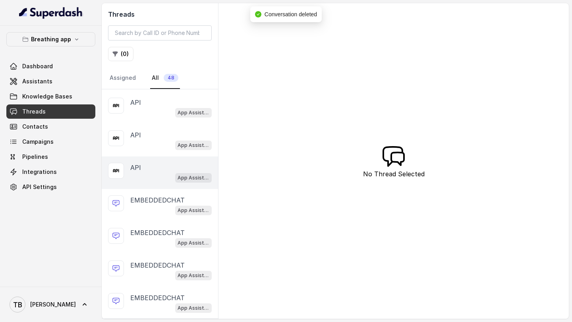
scroll to position [1268, 0]
click at [200, 174] on span "App Assistant" at bounding box center [193, 179] width 37 height 10
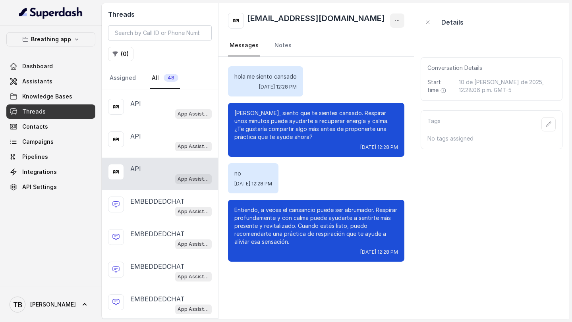
click at [395, 22] on icon "button" at bounding box center [397, 20] width 6 height 6
click at [376, 40] on button "Delete conversation" at bounding box center [368, 40] width 76 height 14
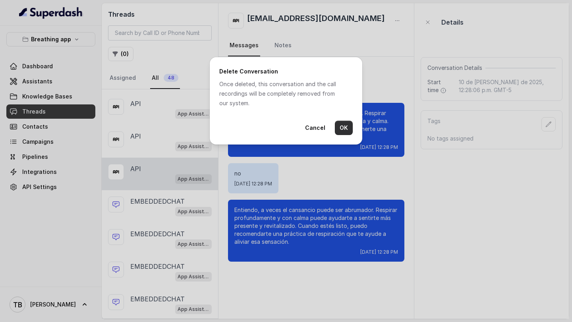
click at [342, 128] on button "OK" at bounding box center [344, 128] width 18 height 14
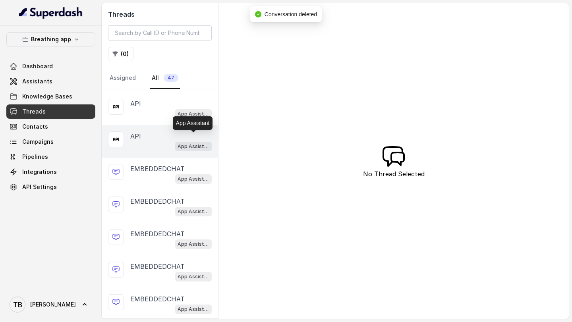
click at [199, 143] on p "App Assistant" at bounding box center [194, 147] width 32 height 8
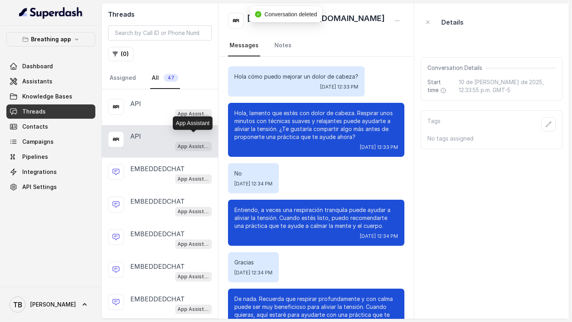
scroll to position [33, 0]
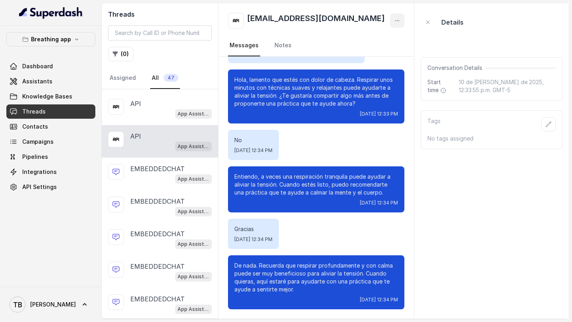
click at [399, 21] on icon "button" at bounding box center [398, 21] width 4 height 0
click at [378, 37] on button "Delete conversation" at bounding box center [368, 40] width 76 height 14
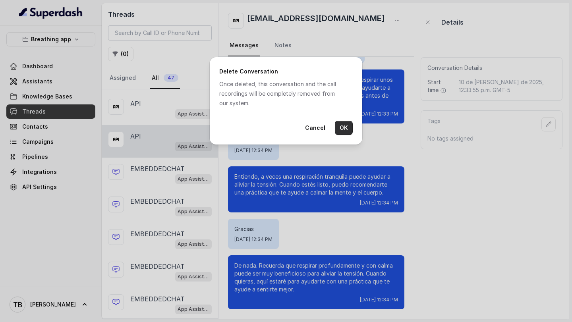
click at [344, 130] on button "OK" at bounding box center [344, 128] width 18 height 14
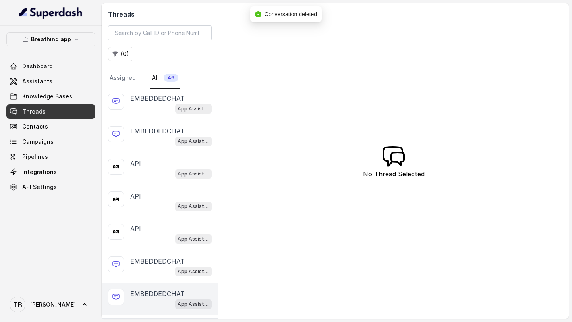
scroll to position [1132, 0]
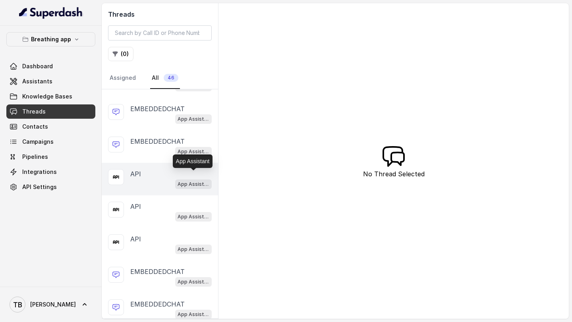
click at [204, 180] on p "App Assistant" at bounding box center [194, 184] width 32 height 8
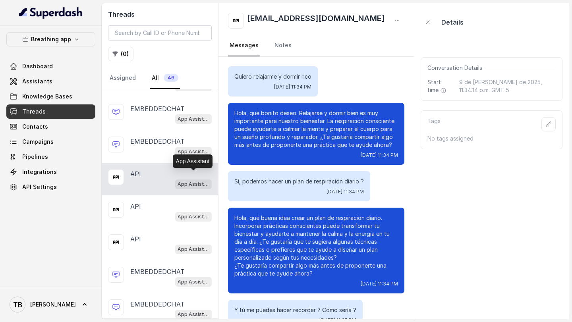
scroll to position [1599, 0]
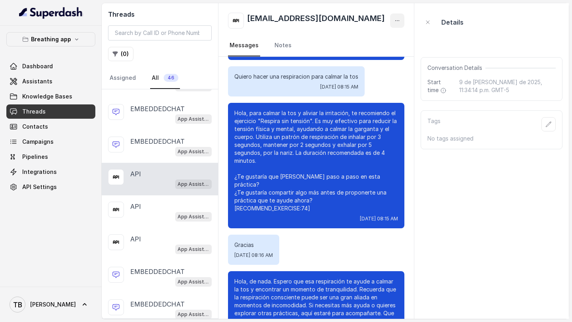
click at [396, 21] on icon "button" at bounding box center [397, 20] width 6 height 6
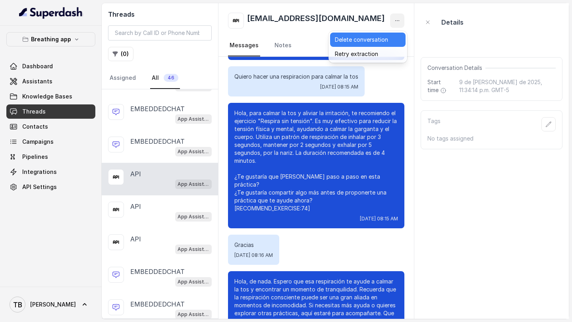
click at [373, 40] on button "Delete conversation" at bounding box center [368, 40] width 76 height 14
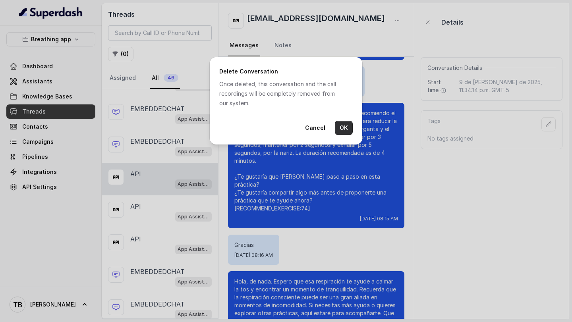
click at [345, 126] on button "OK" at bounding box center [344, 128] width 18 height 14
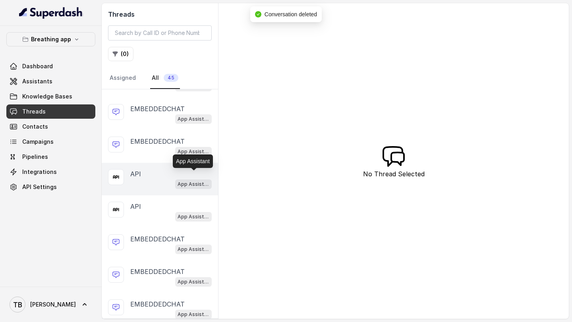
click at [198, 180] on p "App Assistant" at bounding box center [194, 184] width 32 height 8
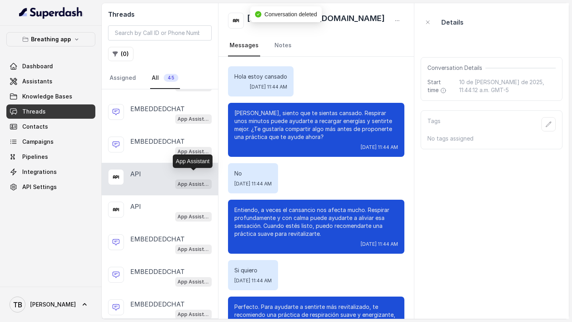
scroll to position [598, 0]
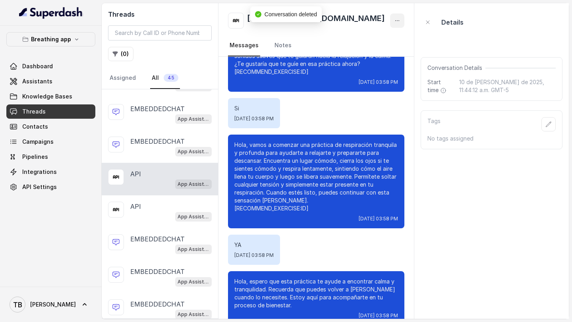
click at [397, 23] on icon "button" at bounding box center [397, 20] width 6 height 6
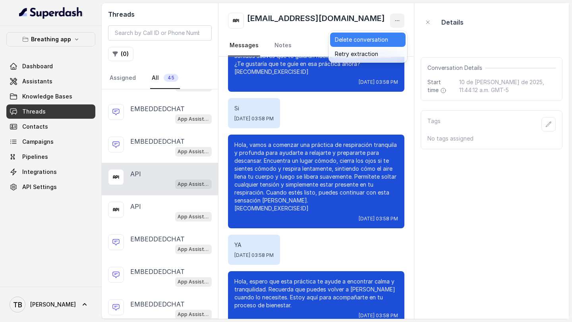
click at [374, 39] on button "Delete conversation" at bounding box center [368, 40] width 76 height 14
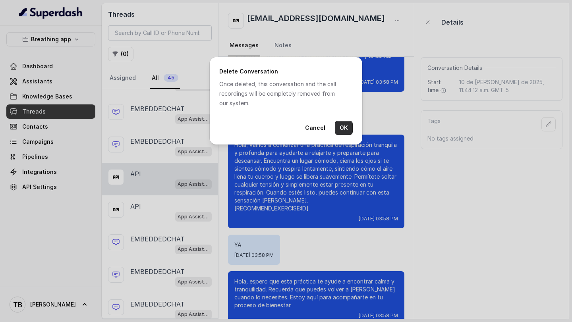
click at [345, 128] on button "OK" at bounding box center [344, 128] width 18 height 14
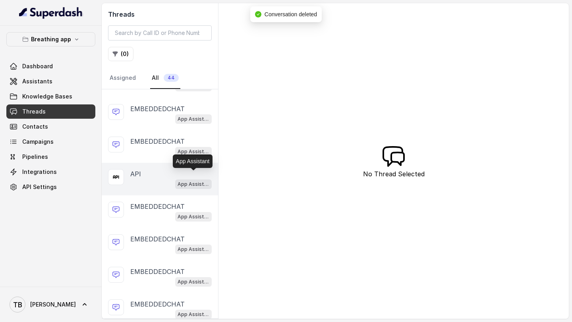
click at [198, 180] on p "App Assistant" at bounding box center [194, 184] width 32 height 8
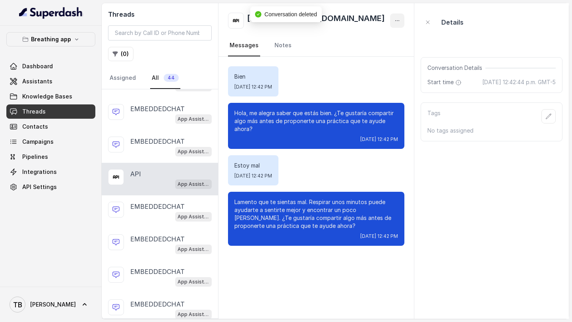
click at [397, 18] on icon "button" at bounding box center [397, 20] width 6 height 6
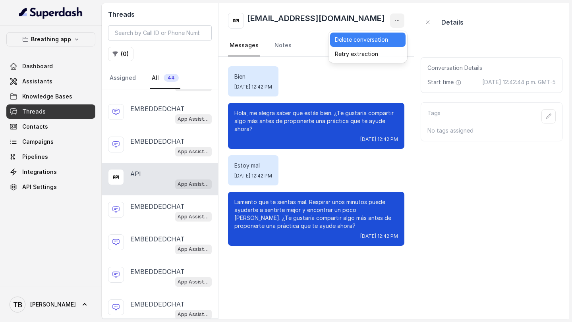
click at [376, 40] on button "Delete conversation" at bounding box center [368, 40] width 76 height 14
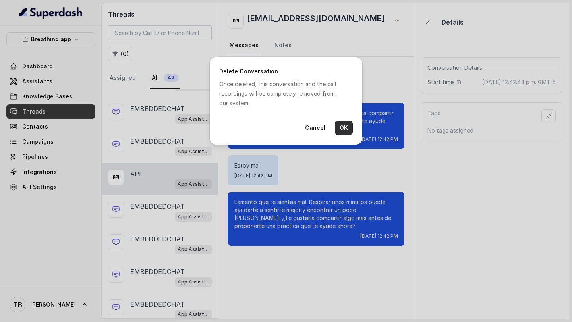
click at [346, 130] on button "OK" at bounding box center [344, 128] width 18 height 14
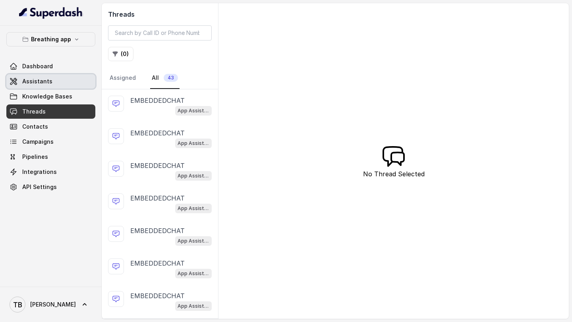
click at [45, 79] on span "Assistants" at bounding box center [37, 82] width 30 height 8
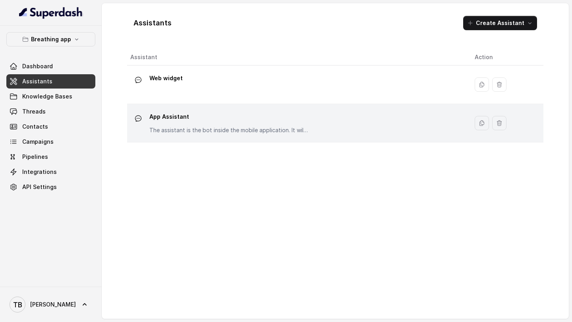
click at [228, 118] on p "App Assistant" at bounding box center [228, 116] width 159 height 13
